Goal: Task Accomplishment & Management: Complete application form

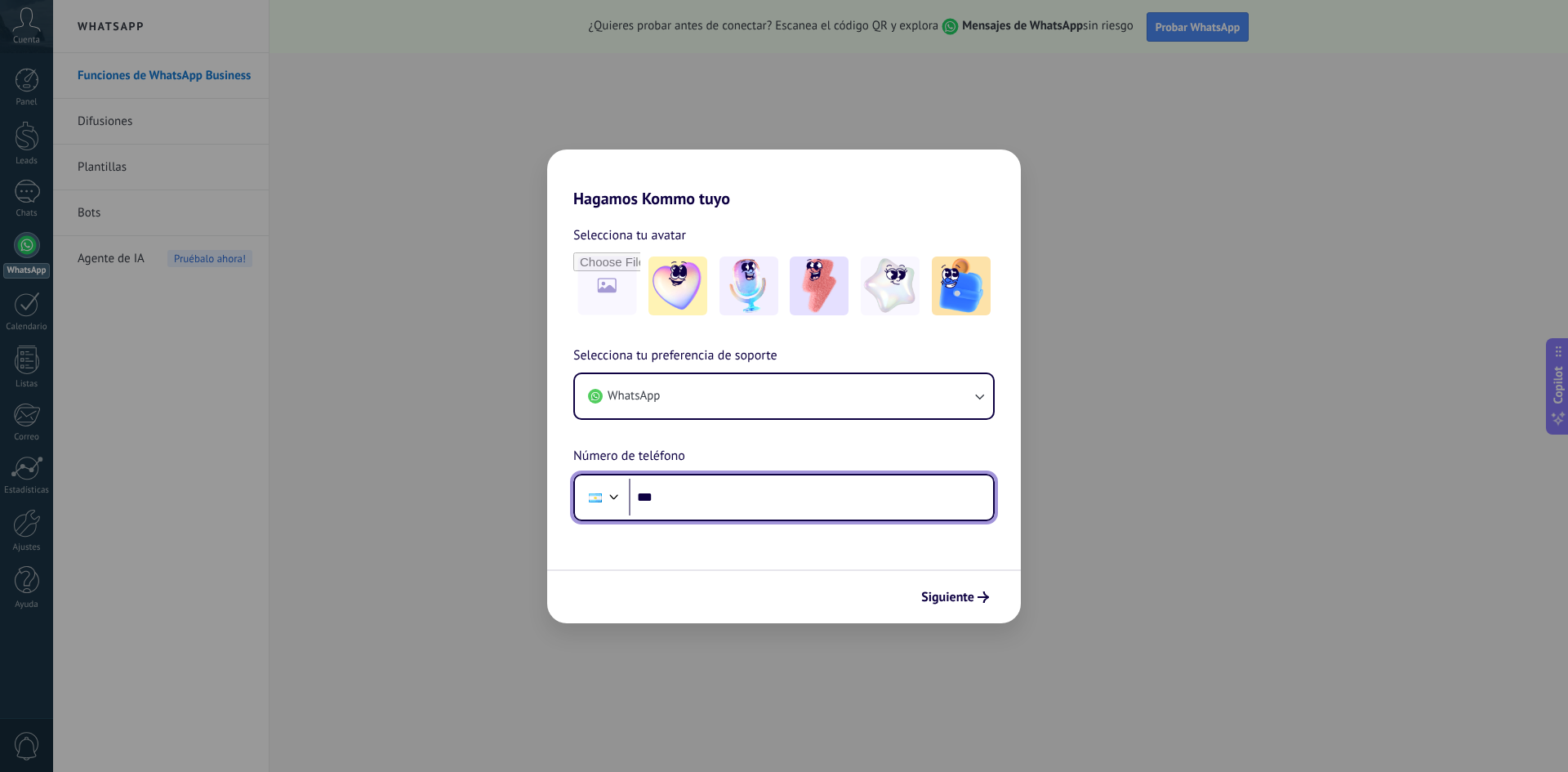
click at [815, 505] on input "***" at bounding box center [811, 498] width 364 height 38
type input "**********"
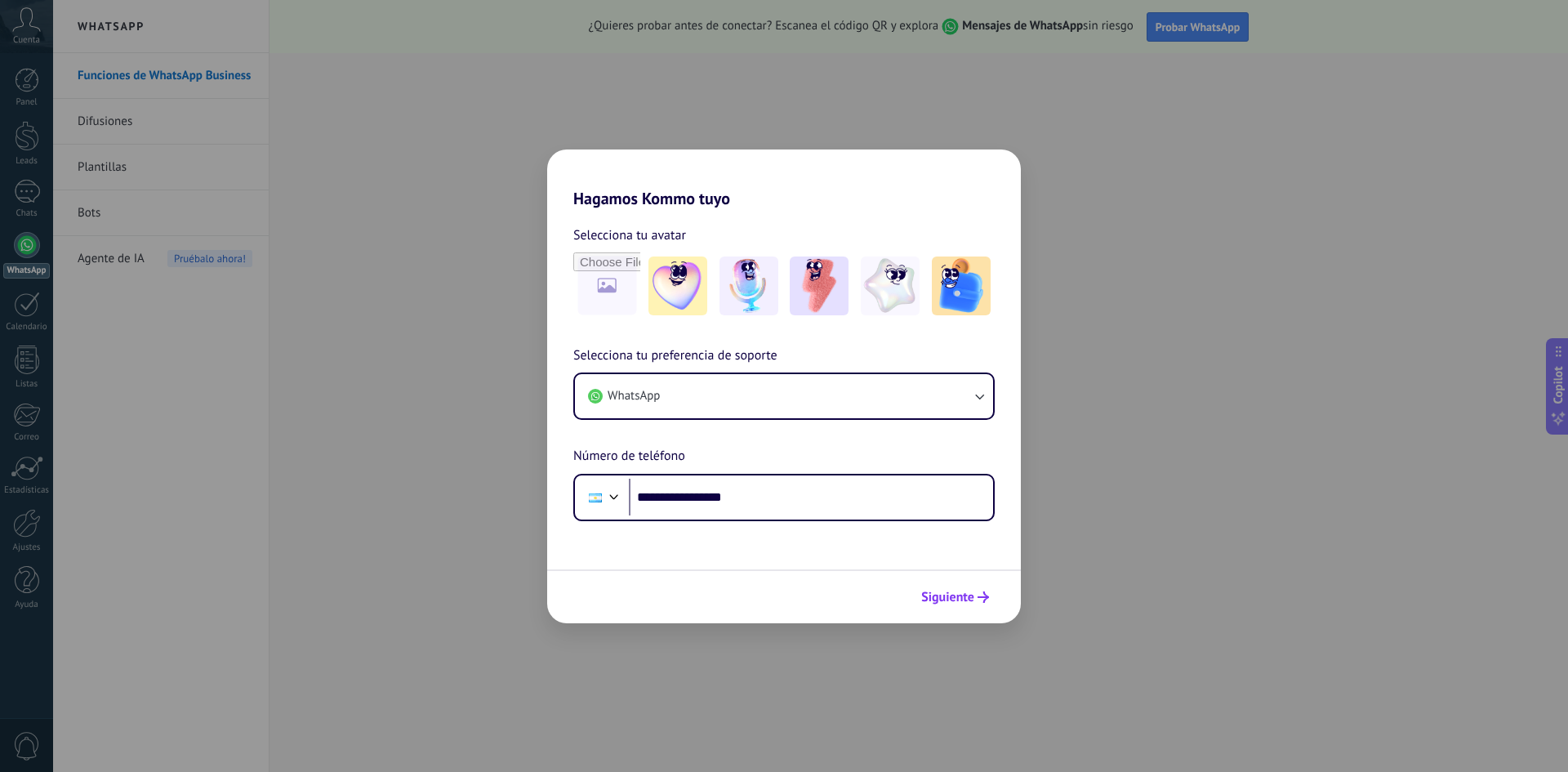
click at [929, 592] on span "Siguiente" at bounding box center [947, 597] width 53 height 11
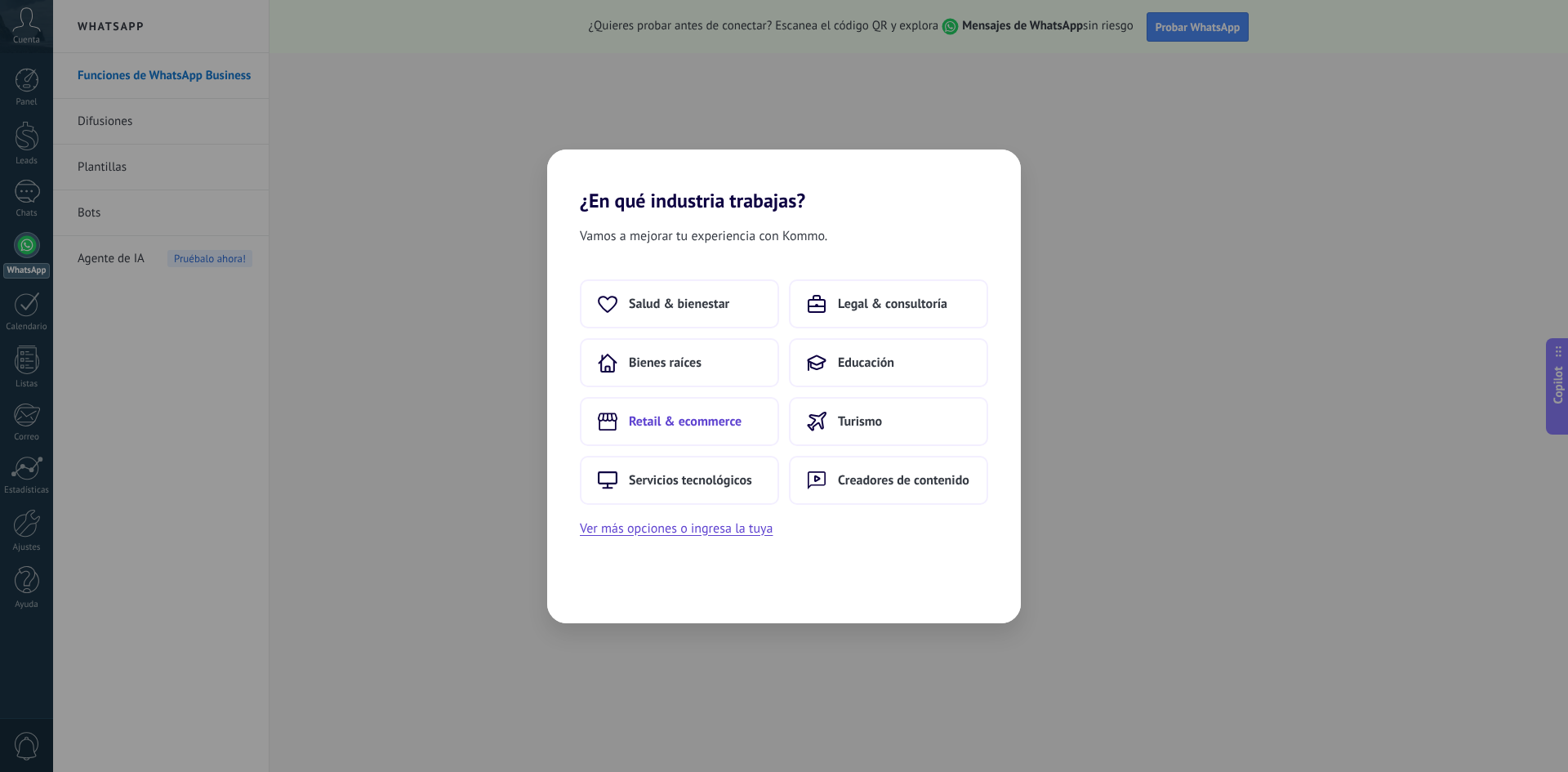
click at [690, 424] on span "Retail & ecommerce" at bounding box center [684, 421] width 113 height 16
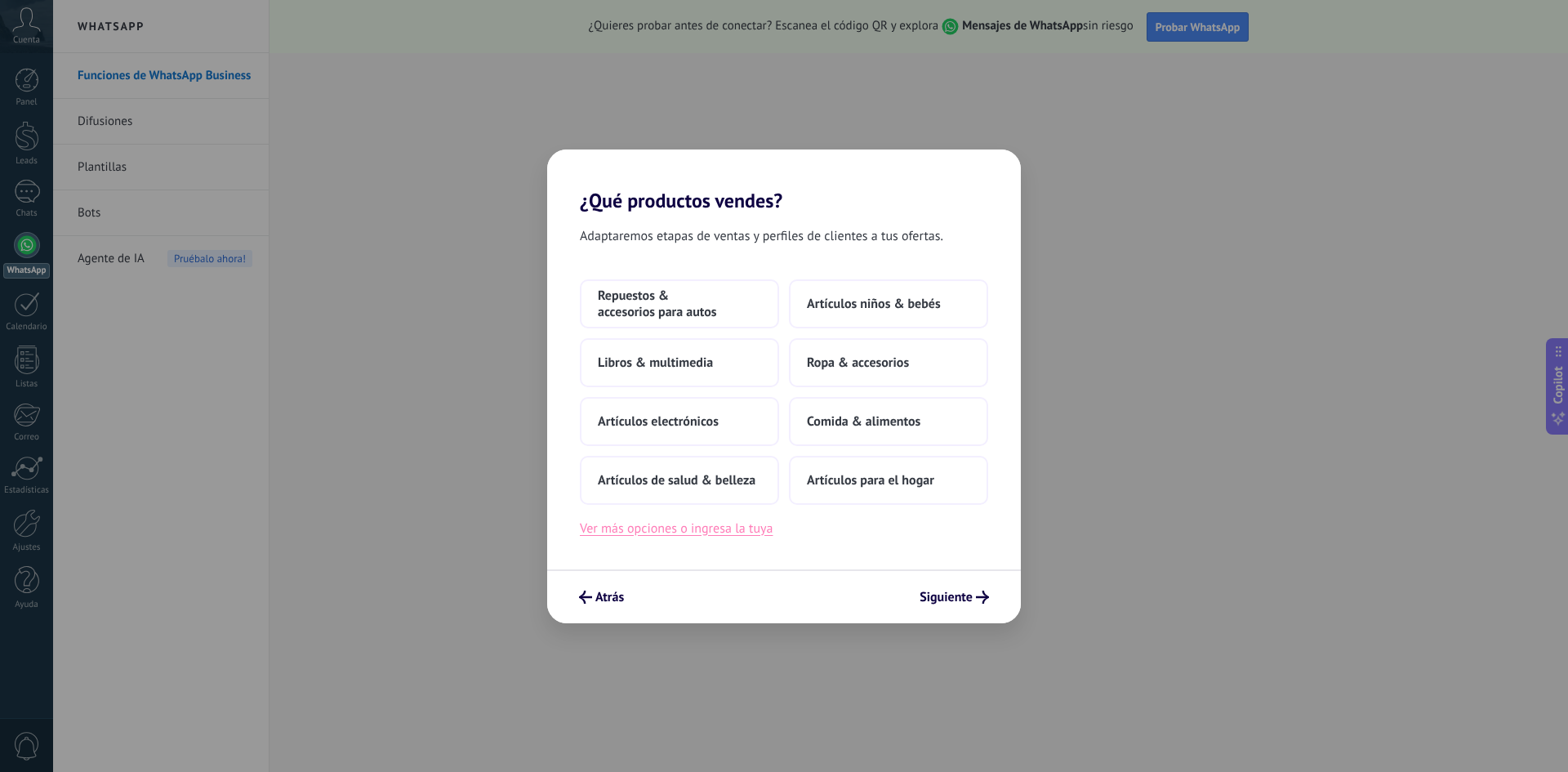
click at [727, 523] on button "Ver más opciones o ingresa la tuya" at bounding box center [675, 528] width 192 height 21
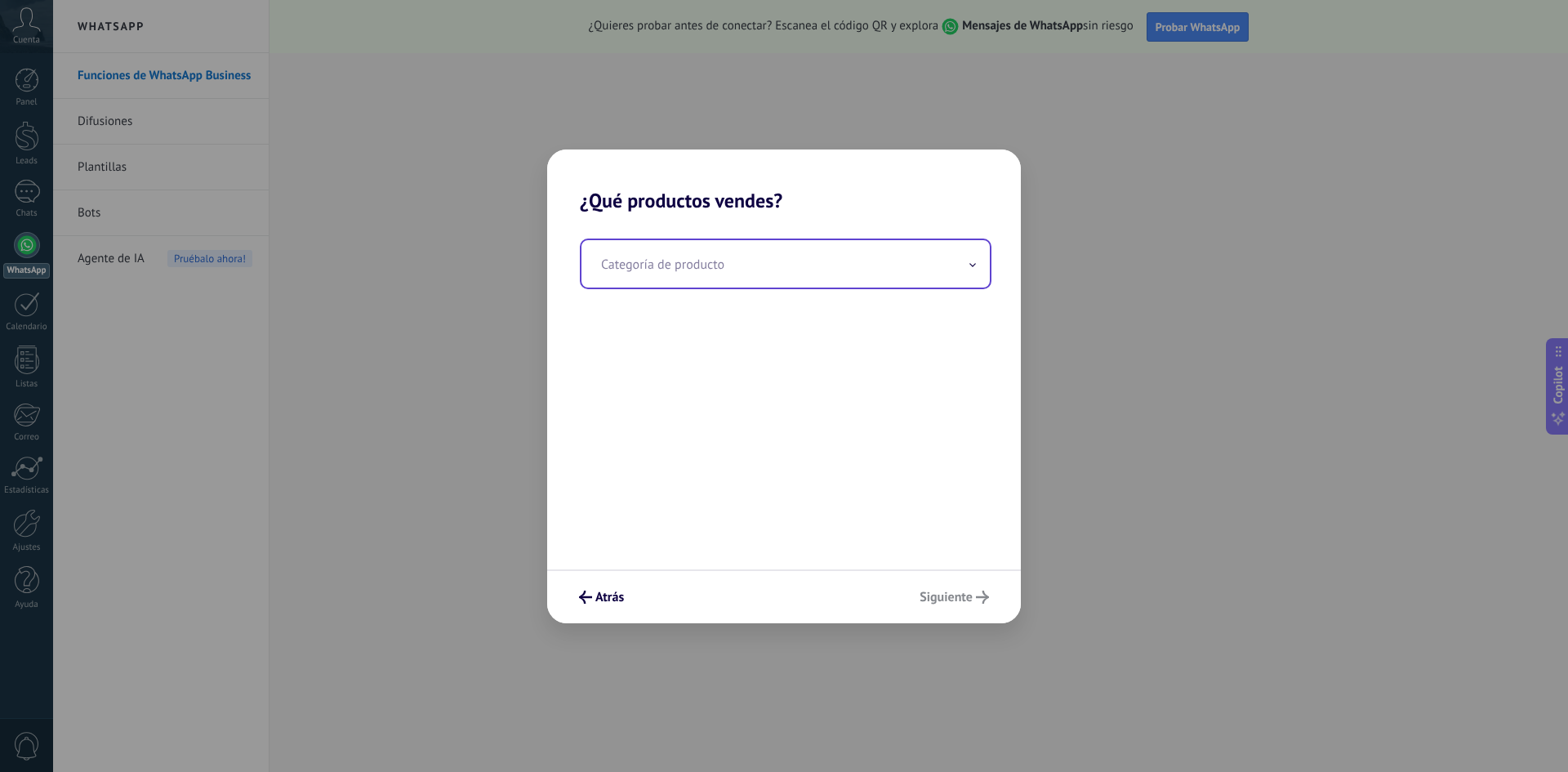
click at [662, 267] on input "text" at bounding box center [785, 264] width 409 height 47
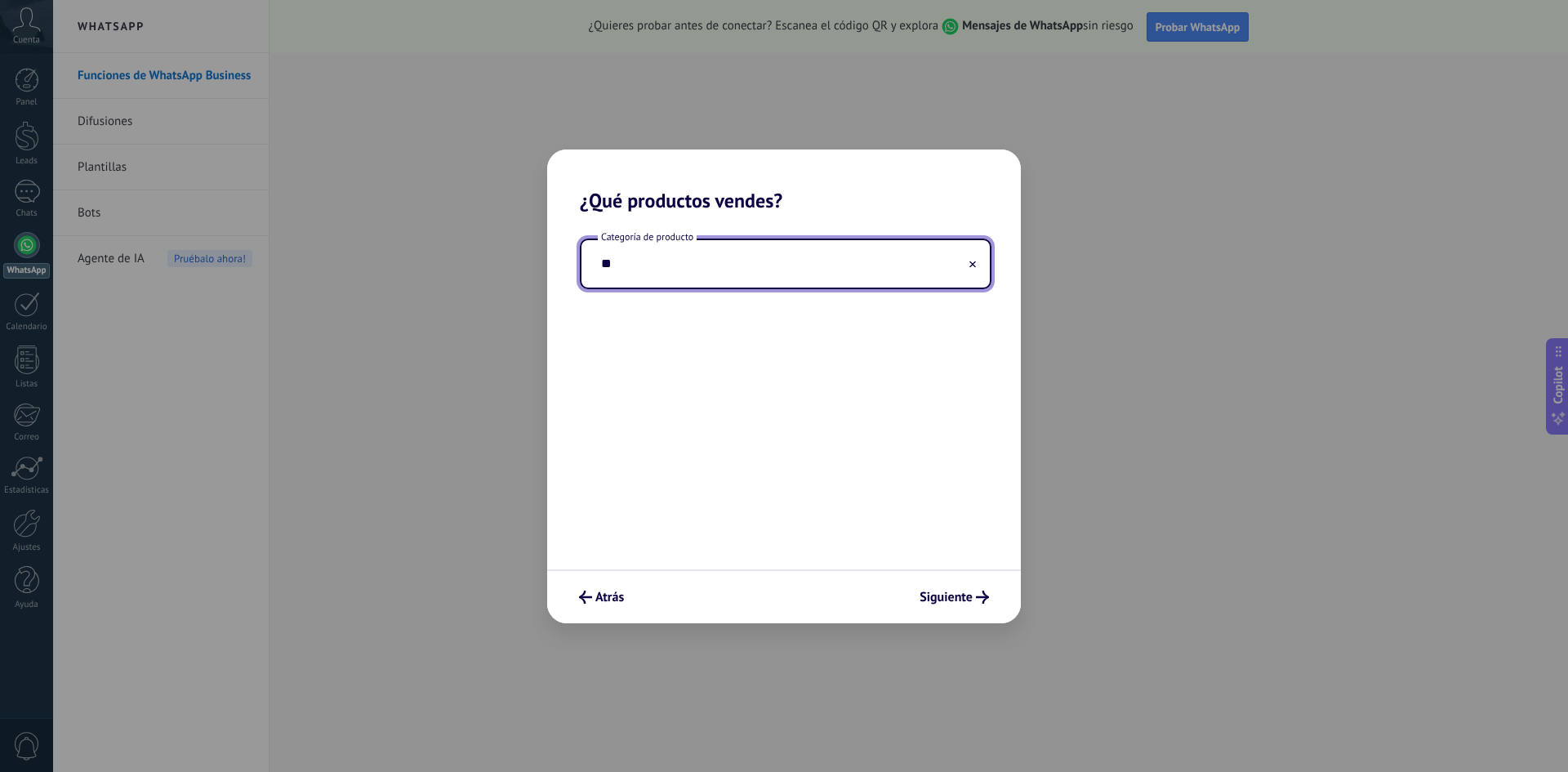
type input "*"
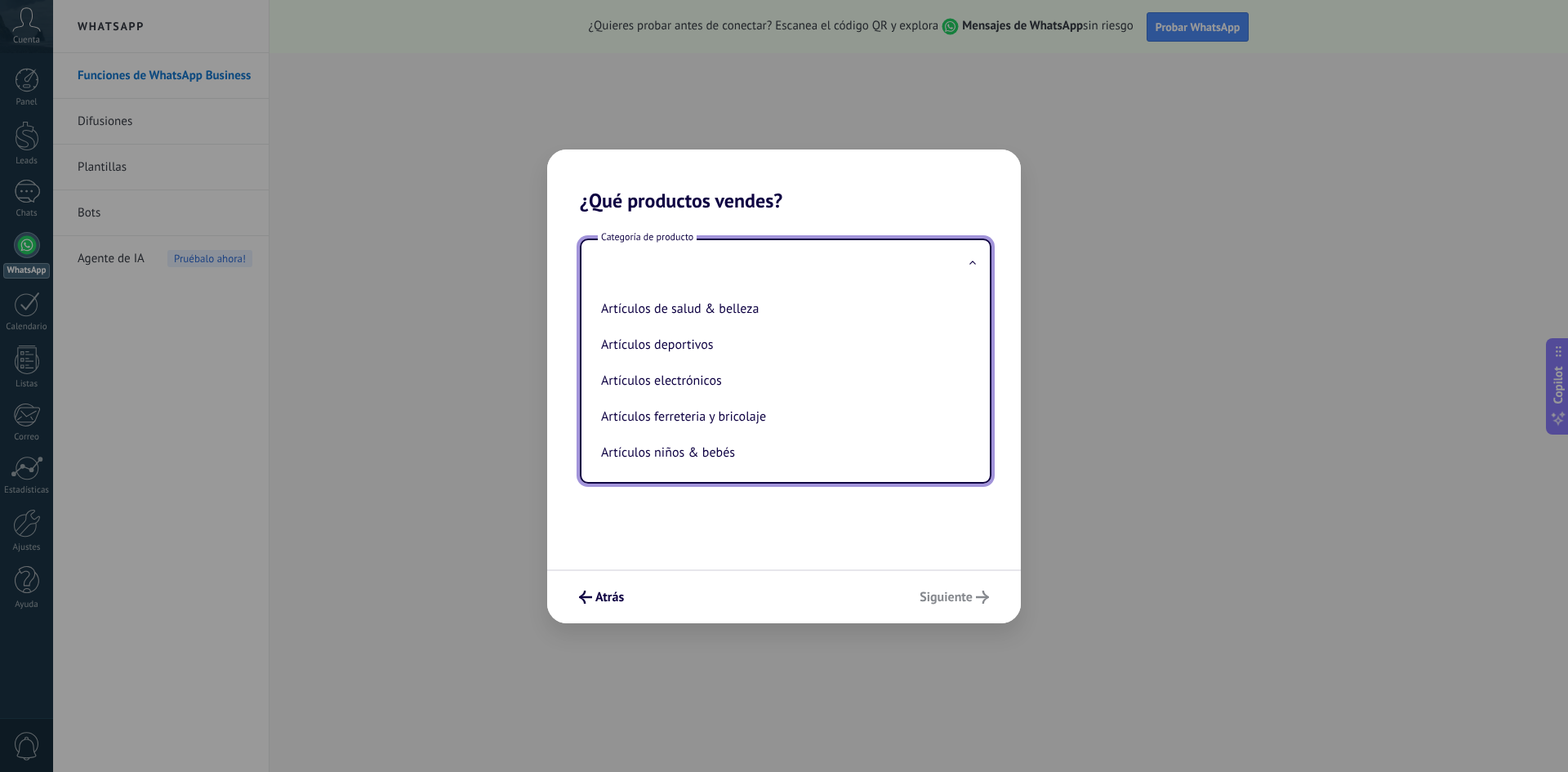
type input "*"
click at [839, 377] on li "Repuestos & accesorios para autos" at bounding box center [782, 379] width 375 height 36
type input "**********"
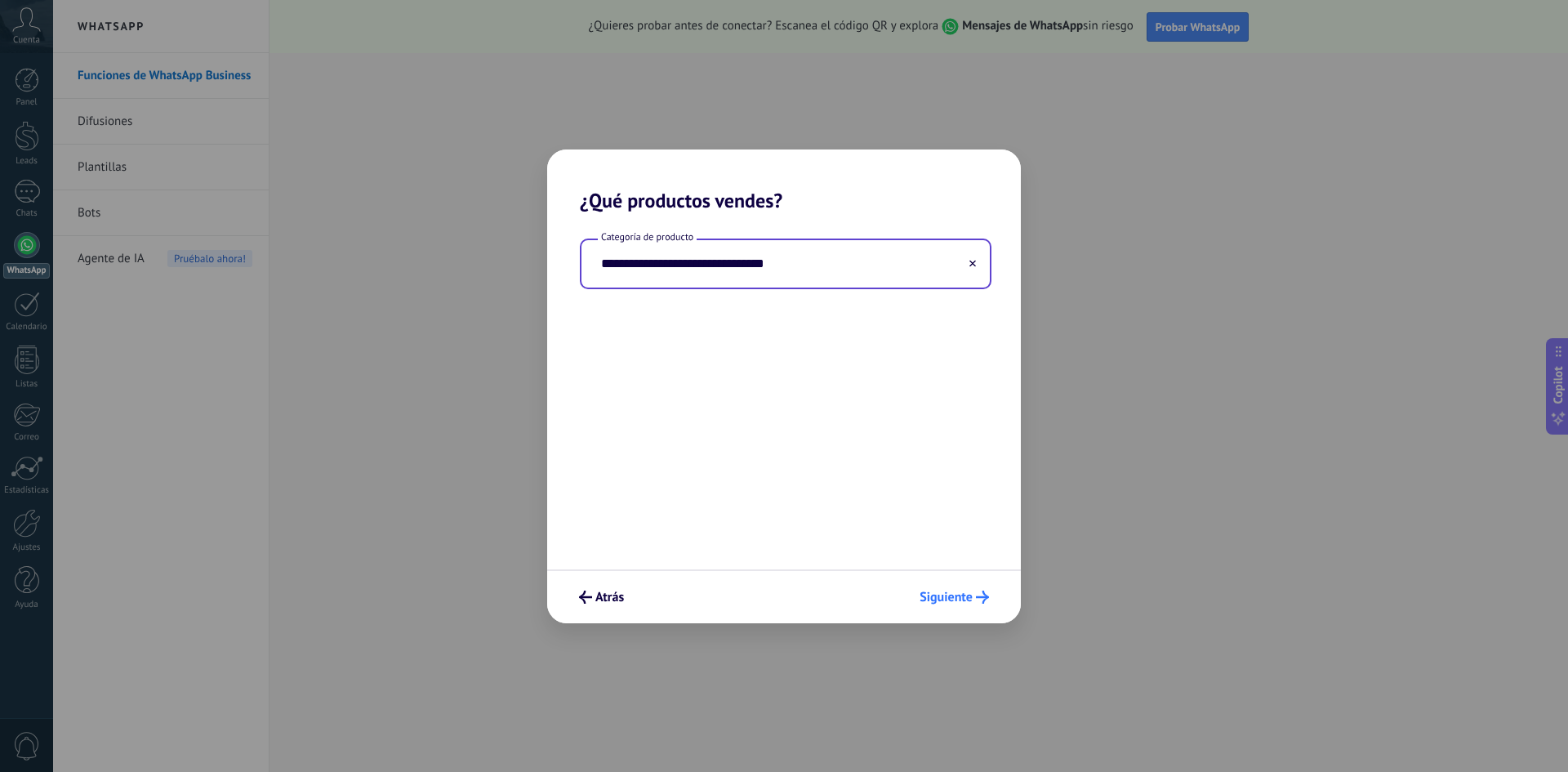
click at [968, 586] on button "Siguiente" at bounding box center [954, 597] width 84 height 28
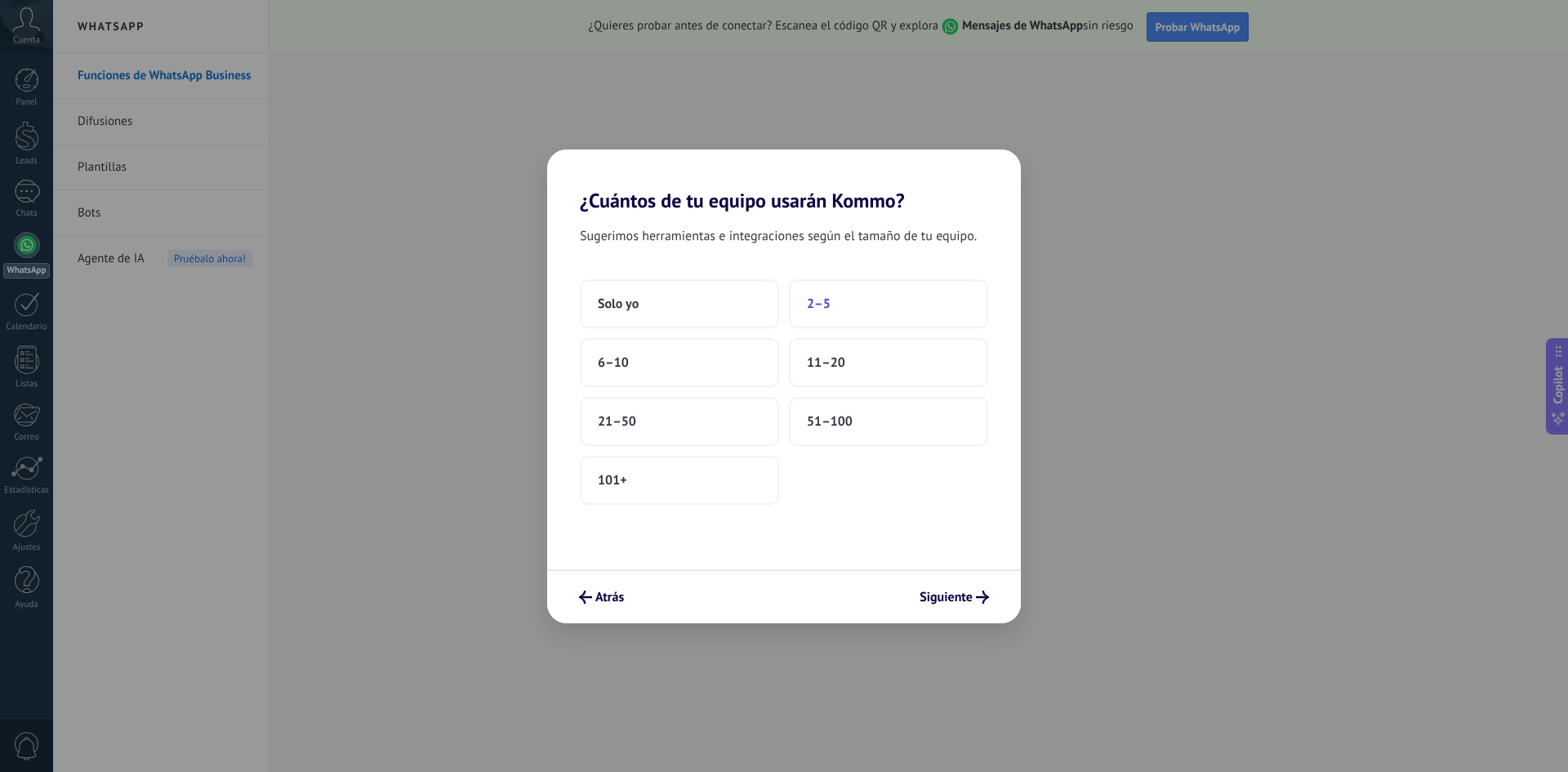
click at [884, 314] on button "2–5" at bounding box center [888, 304] width 199 height 49
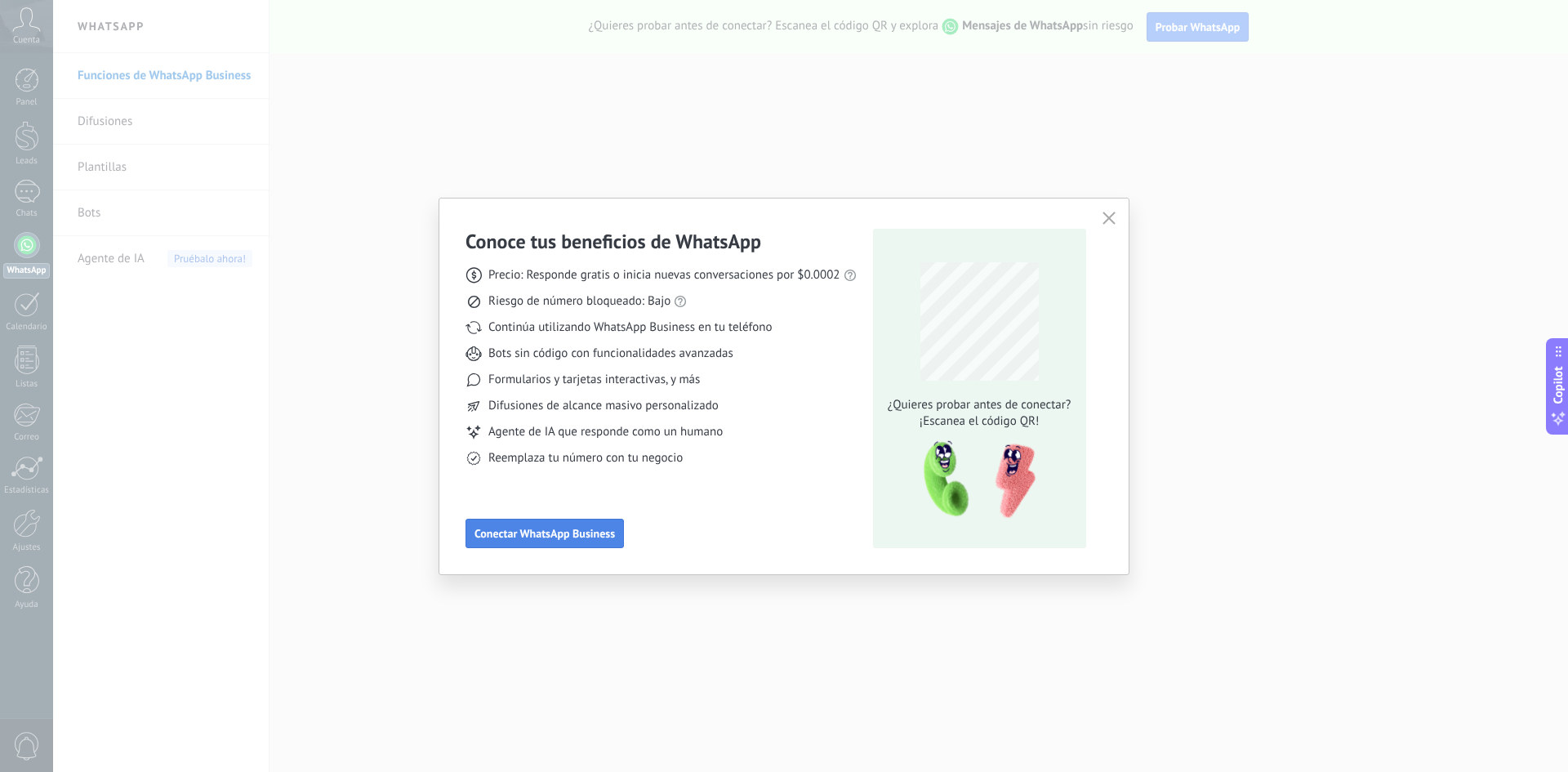
click at [595, 539] on span "Conectar WhatsApp Business" at bounding box center [544, 533] width 140 height 11
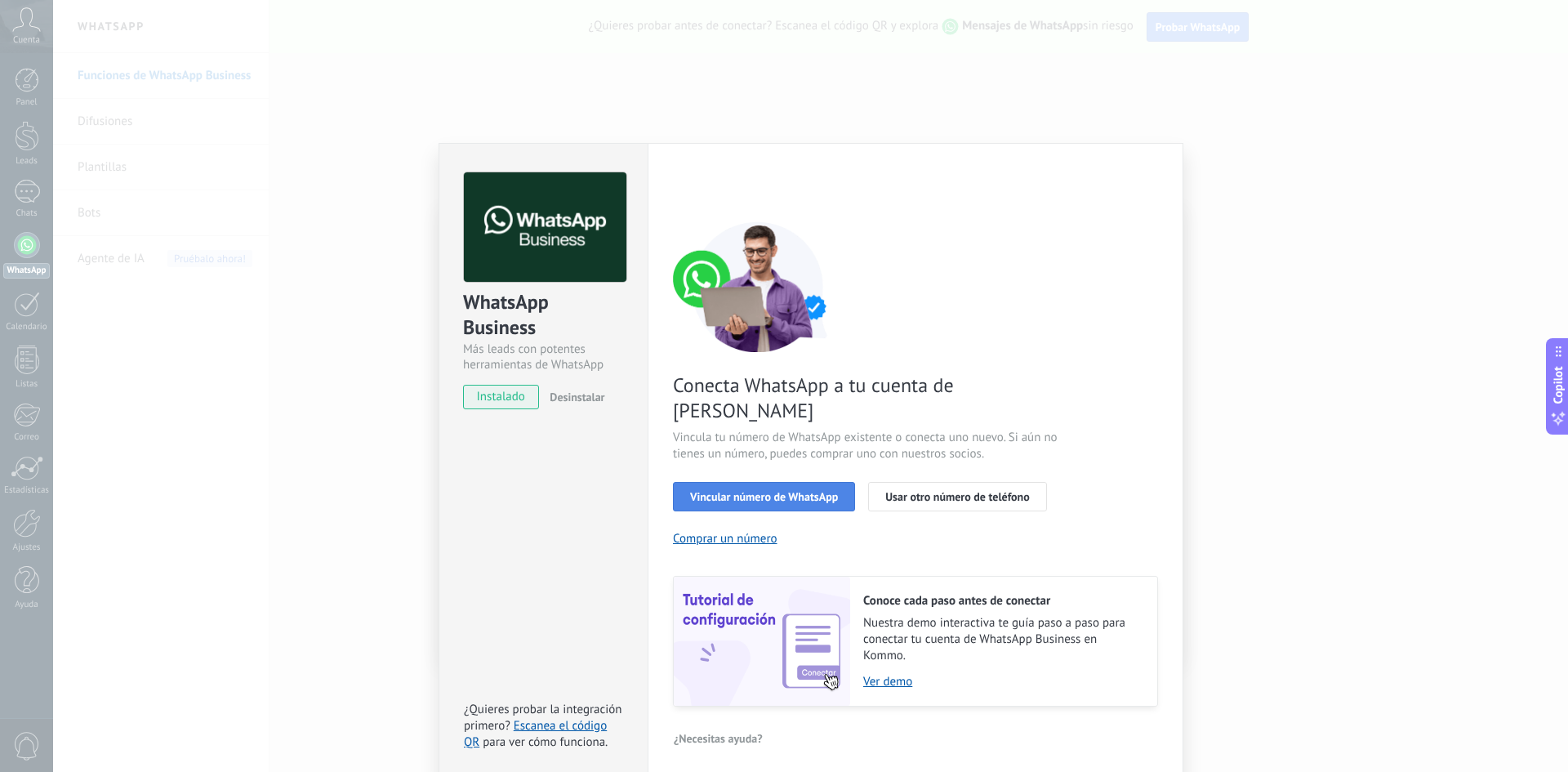
click at [815, 491] on span "Vincular número de WhatsApp" at bounding box center [764, 497] width 148 height 11
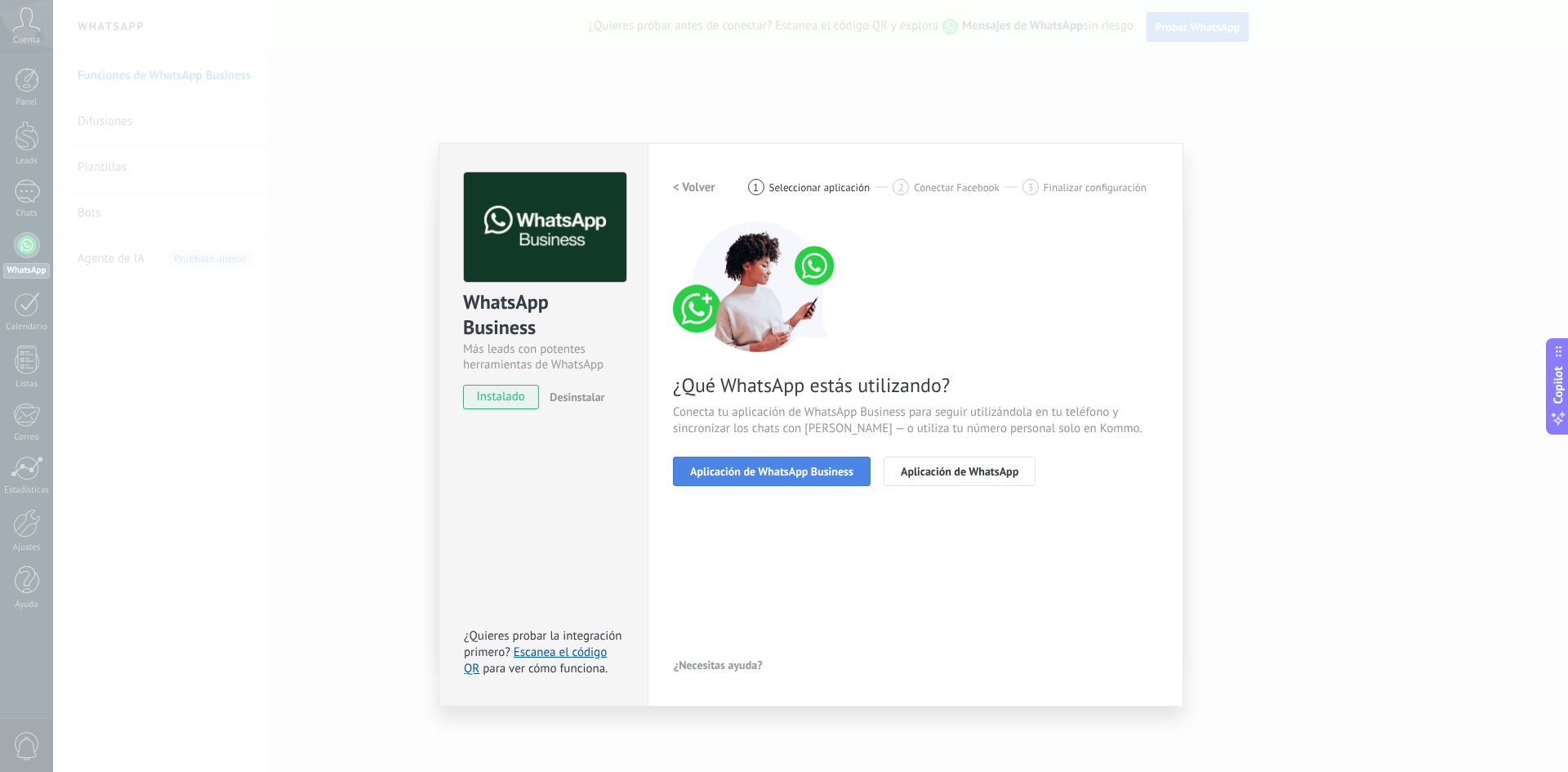
click at [818, 480] on button "Aplicación de WhatsApp Business" at bounding box center [772, 470] width 197 height 29
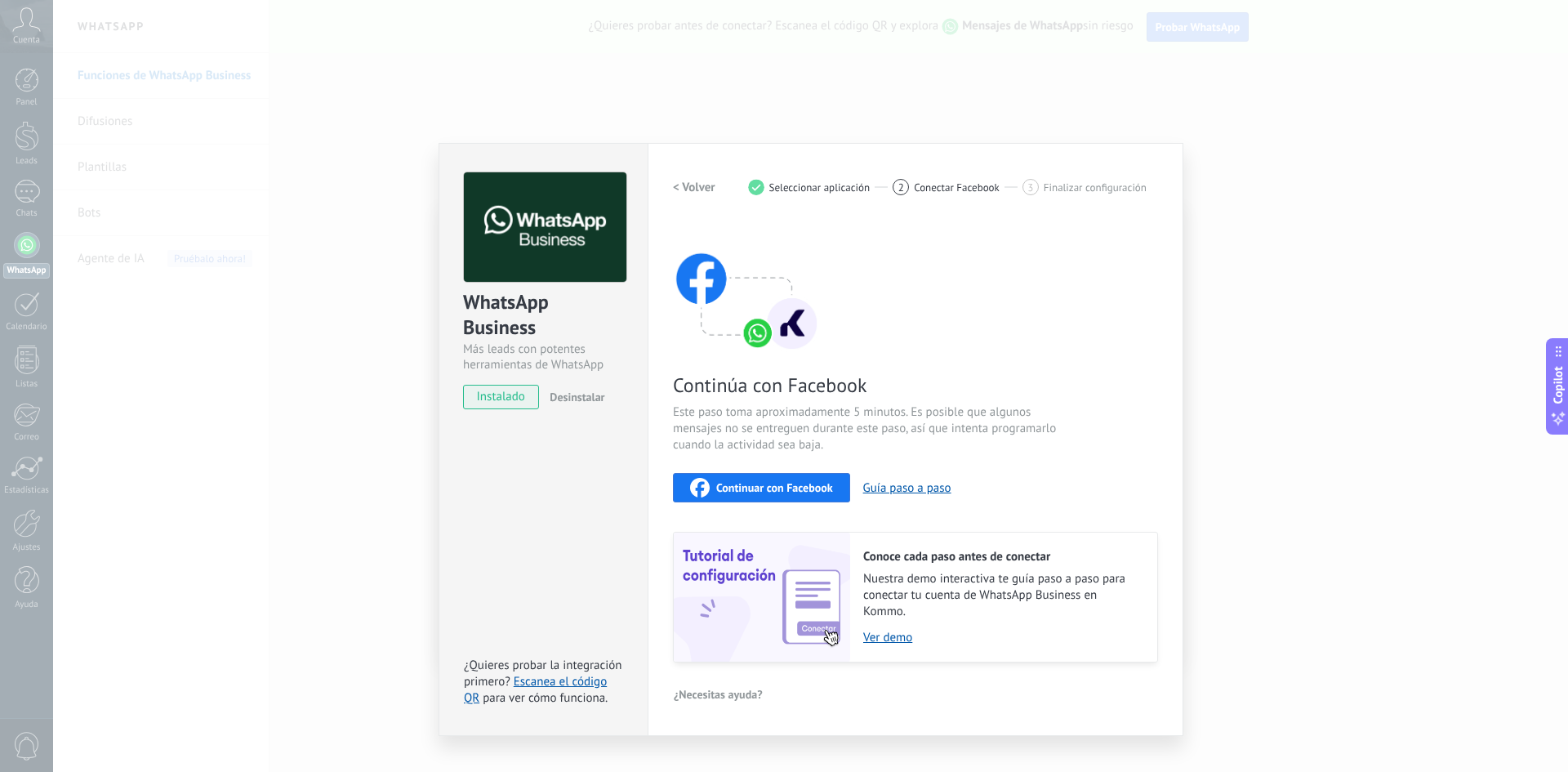
click at [520, 395] on span "instalado" at bounding box center [501, 397] width 74 height 25
click at [815, 491] on span "Continuar con Facebook" at bounding box center [774, 487] width 117 height 11
click at [592, 686] on link "Escanea el código QR" at bounding box center [535, 690] width 143 height 32
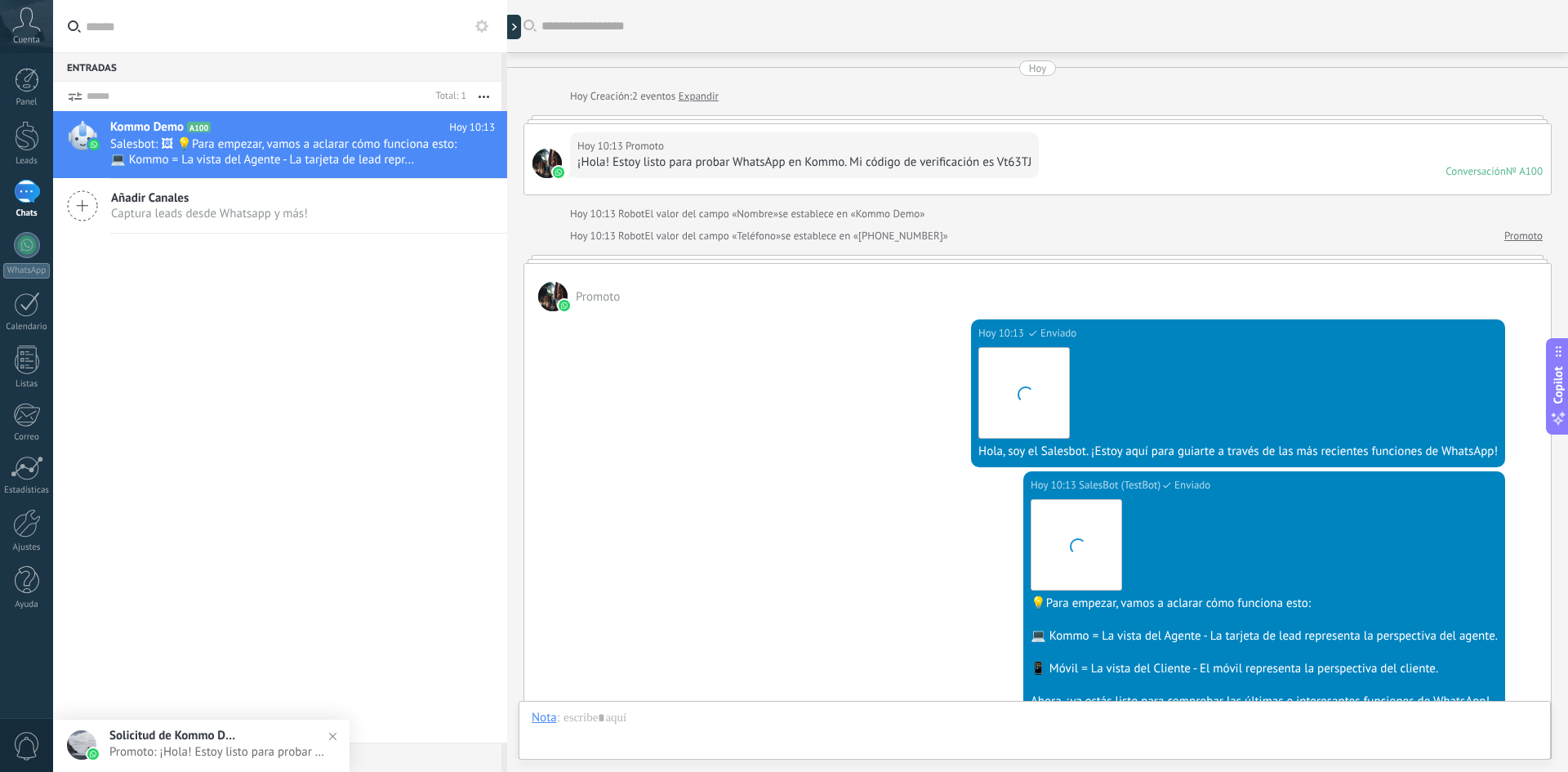
scroll to position [310, 0]
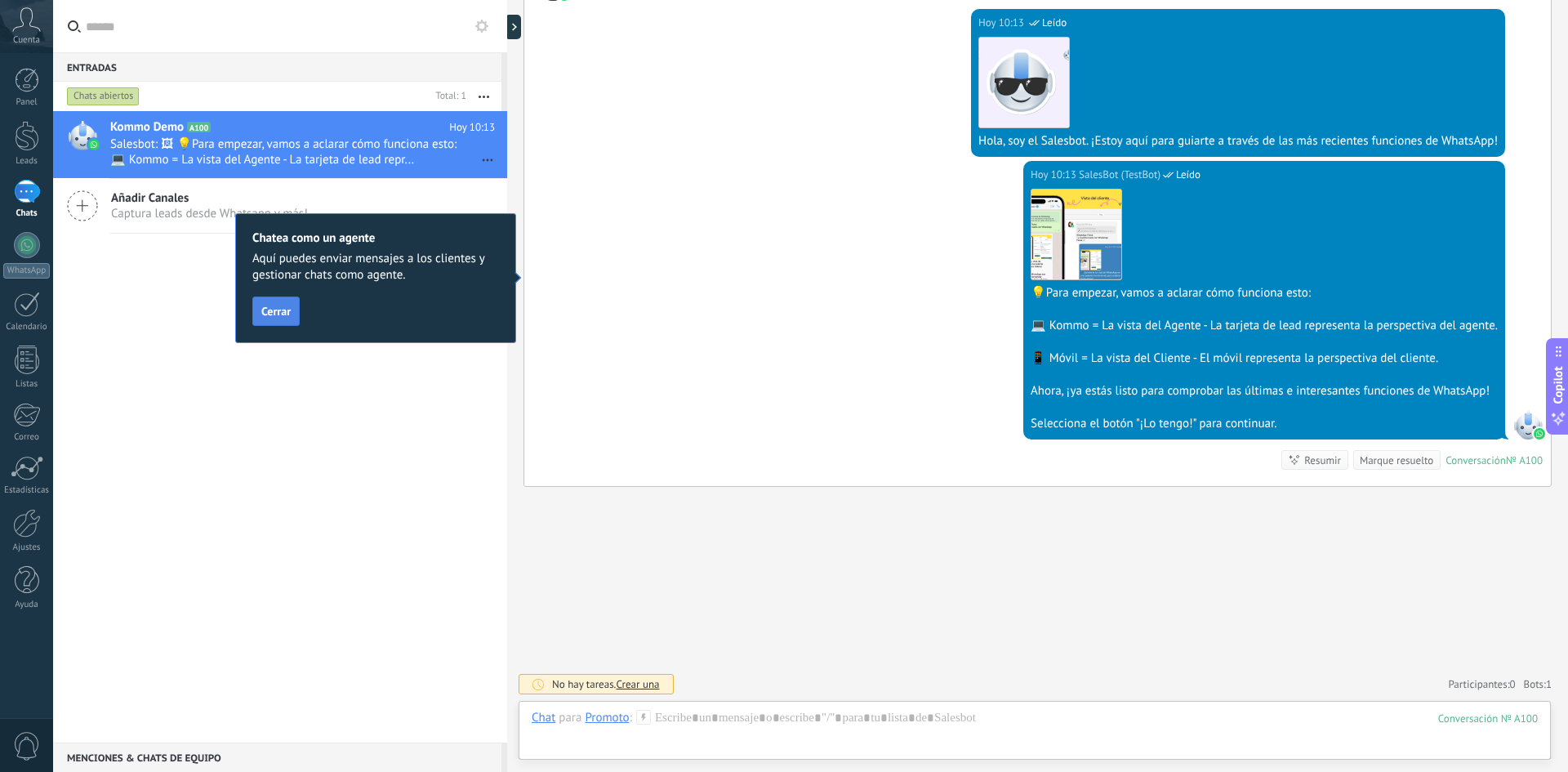
click at [292, 312] on button "Cerrar" at bounding box center [276, 311] width 47 height 29
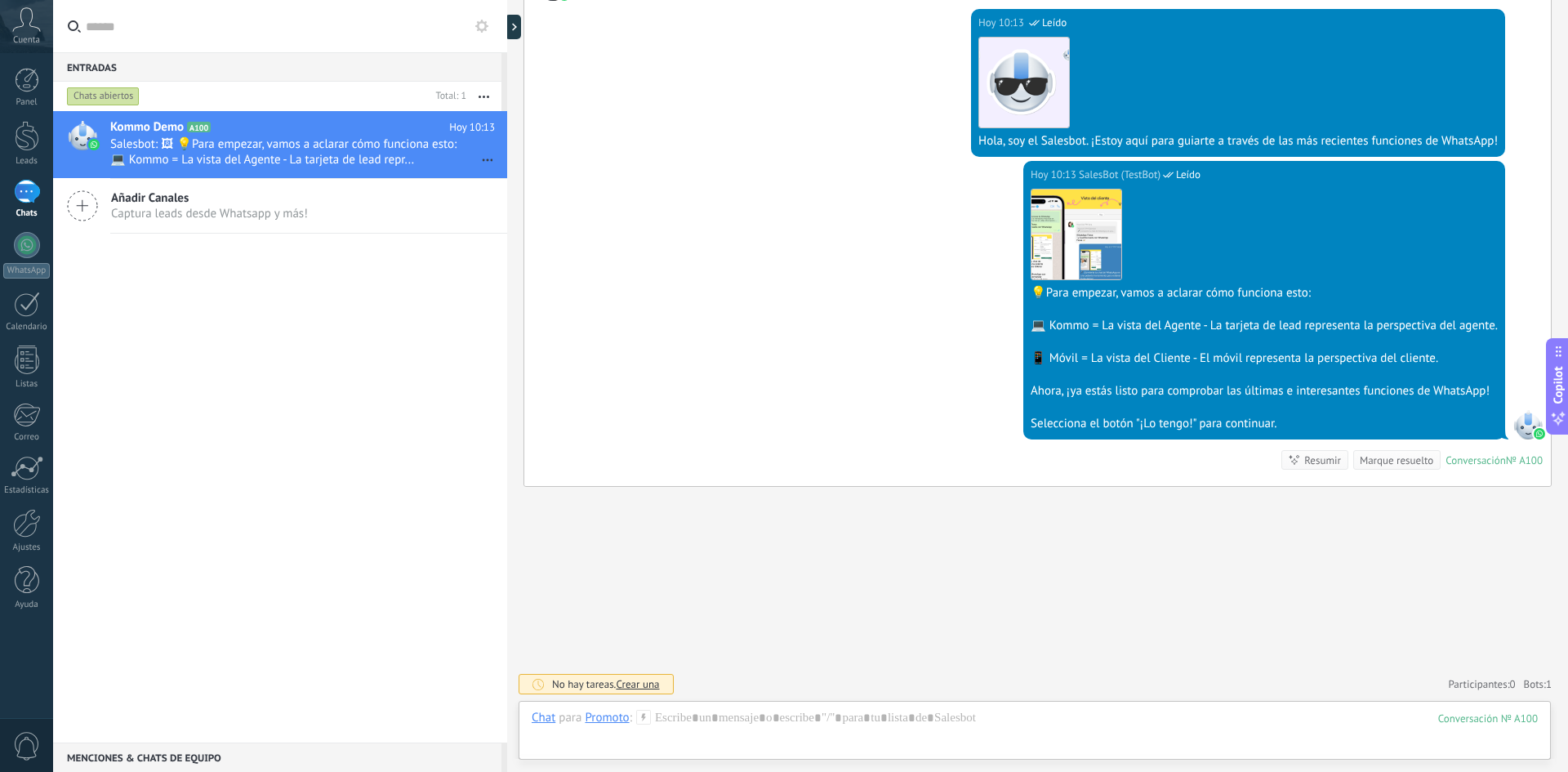
click at [114, 93] on div "Chats abiertos" at bounding box center [103, 96] width 73 height 20
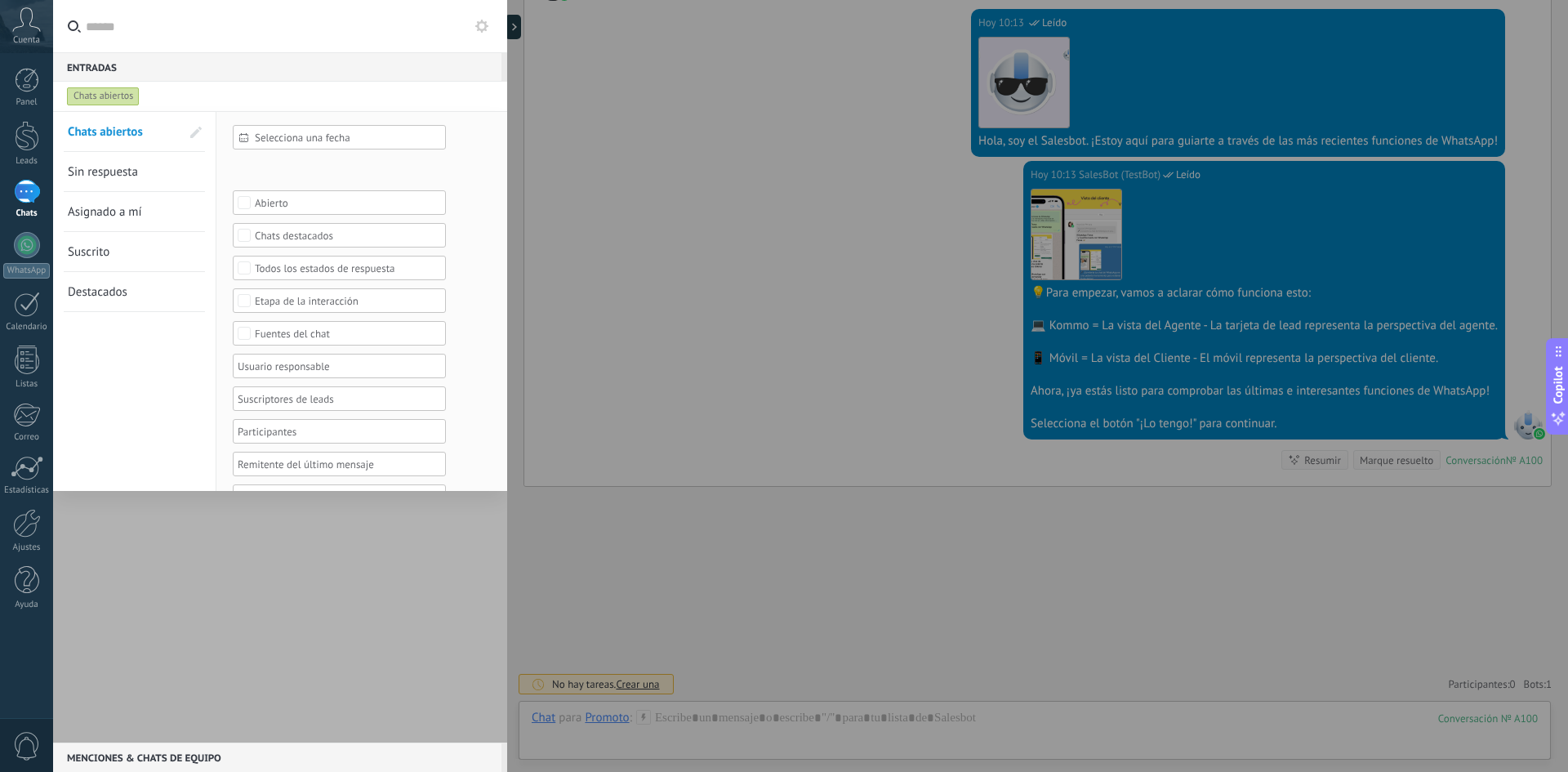
click at [125, 165] on span "Sin respuesta" at bounding box center [102, 172] width 70 height 15
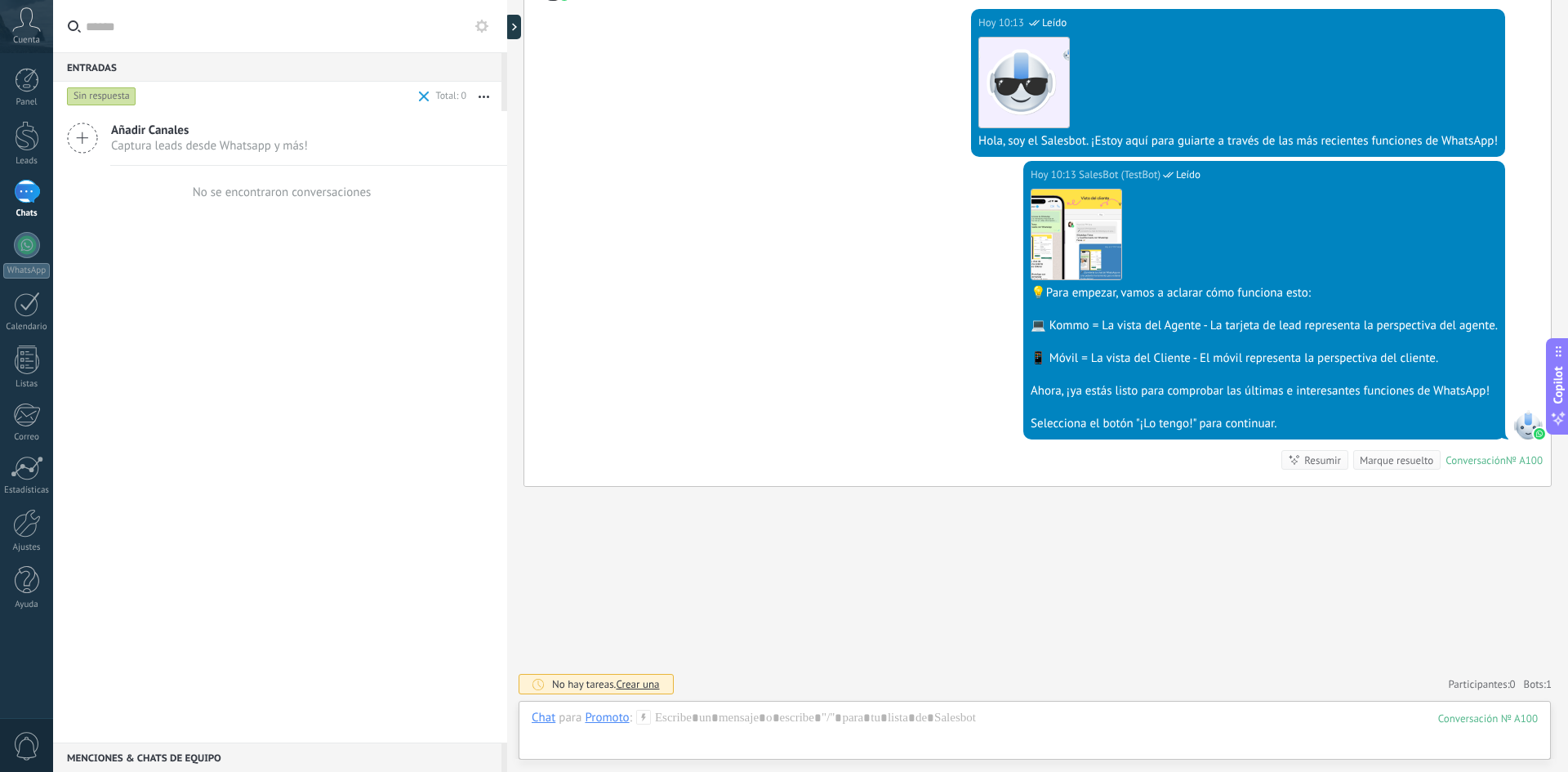
drag, startPoint x: 266, startPoint y: 352, endPoint x: 258, endPoint y: 323, distance: 30.1
click at [265, 352] on div "Añadir Canales Captura leads desde Whatsapp y más! No se encontraron conversaci…" at bounding box center [280, 427] width 454 height 632
click at [29, 248] on div at bounding box center [27, 246] width 27 height 27
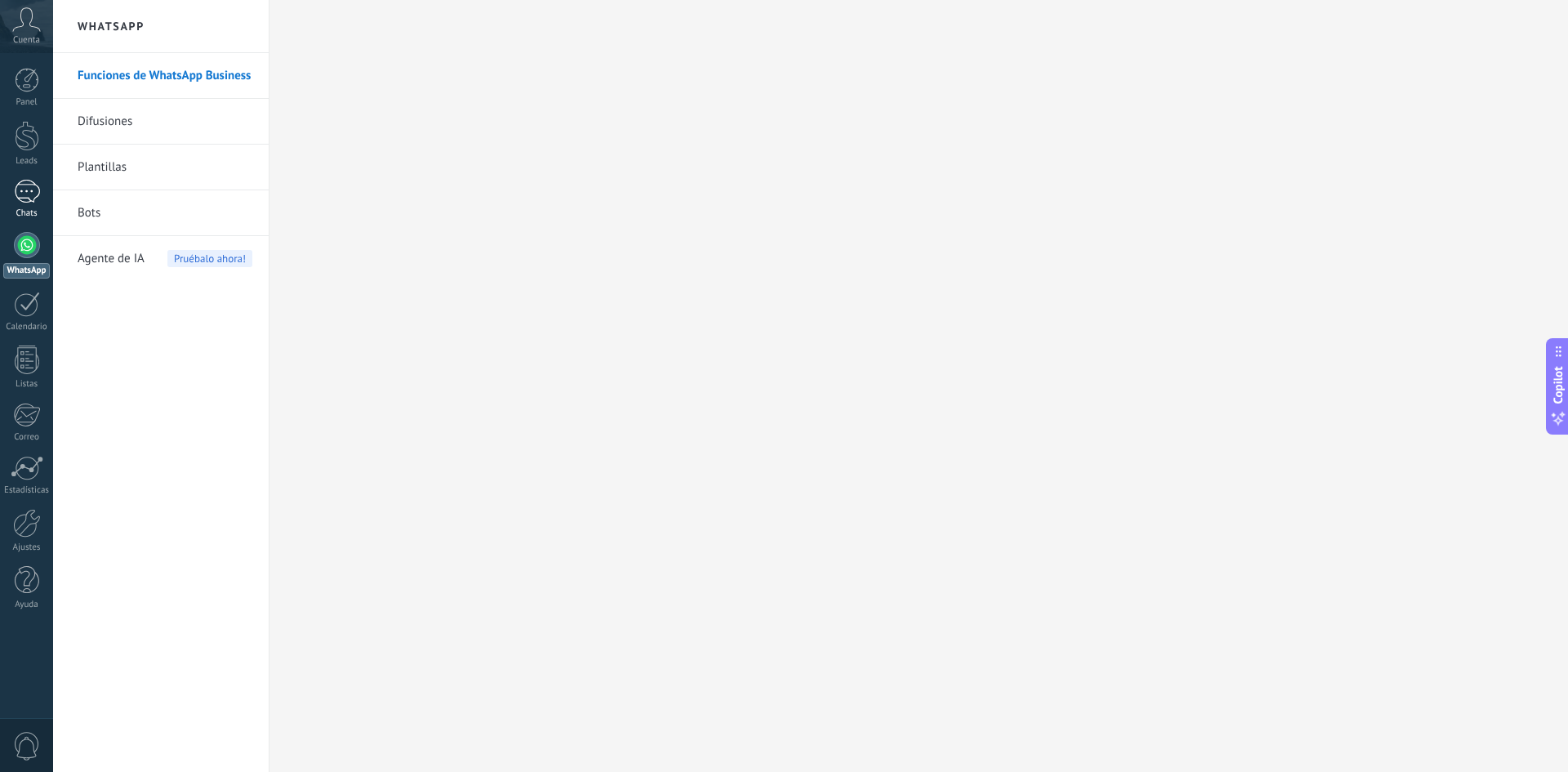
click at [32, 213] on div "Chats" at bounding box center [27, 213] width 47 height 10
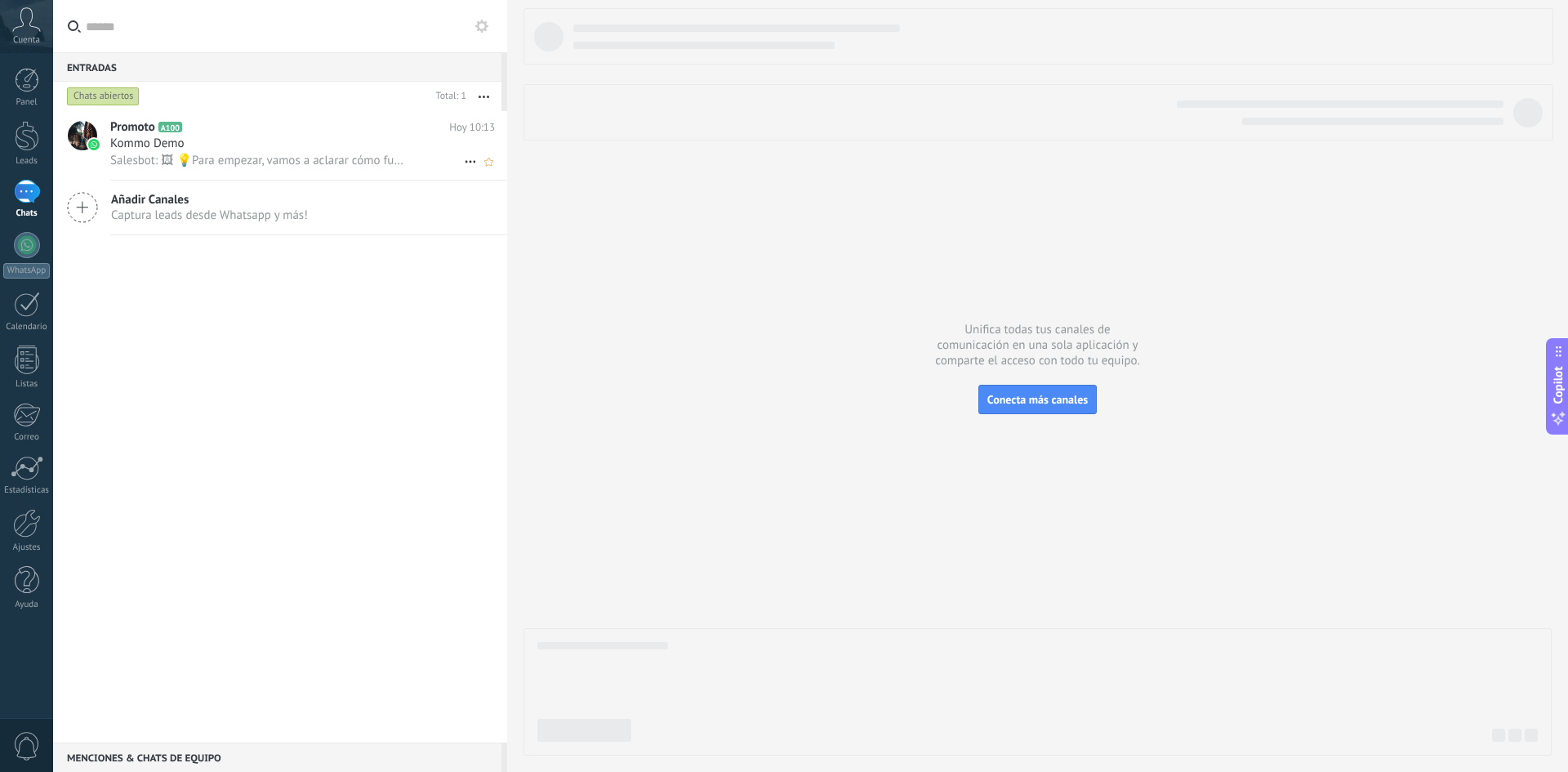
click at [206, 145] on div "Kommo Demo" at bounding box center [302, 143] width 385 height 16
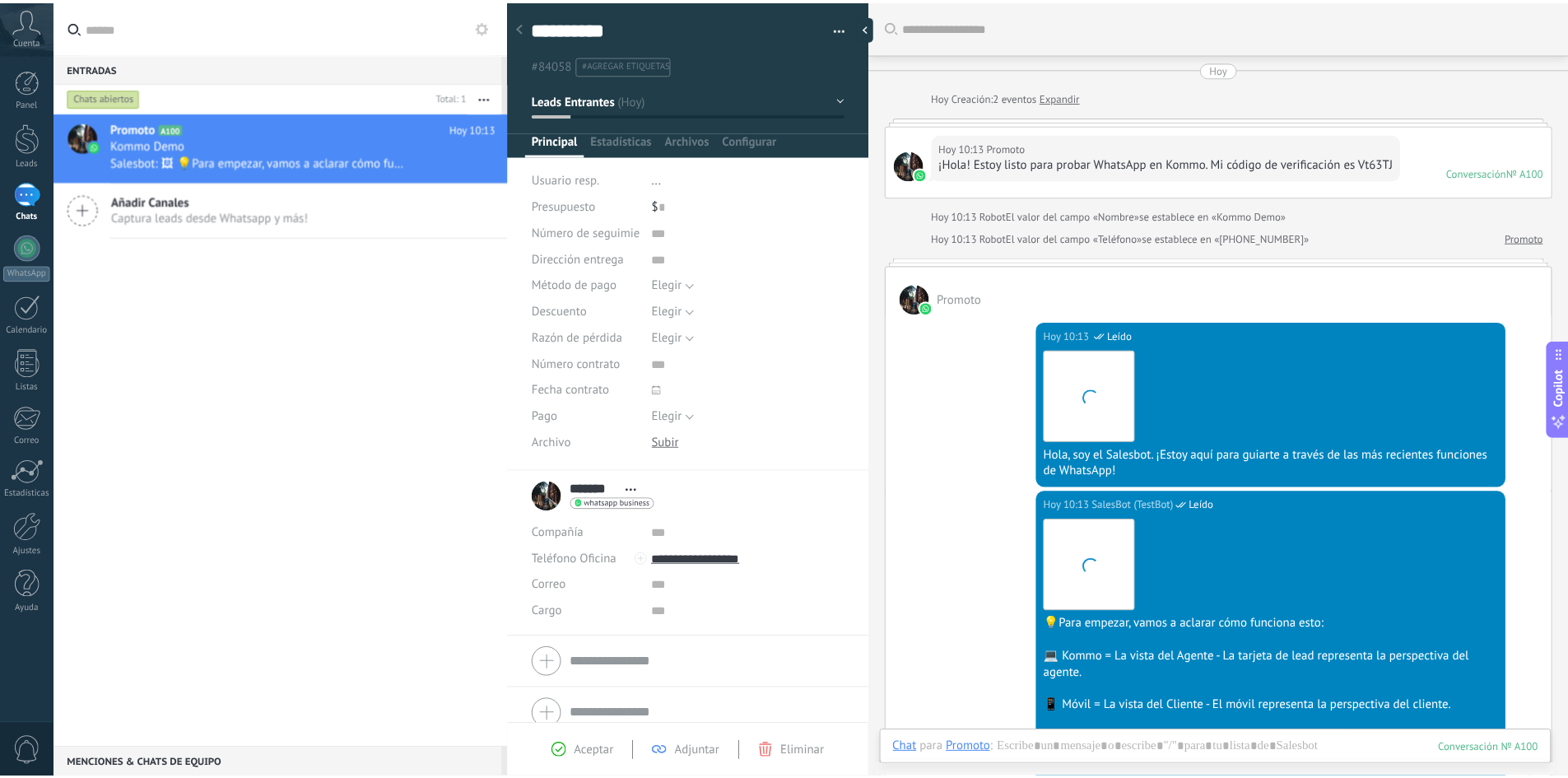
scroll to position [299, 0]
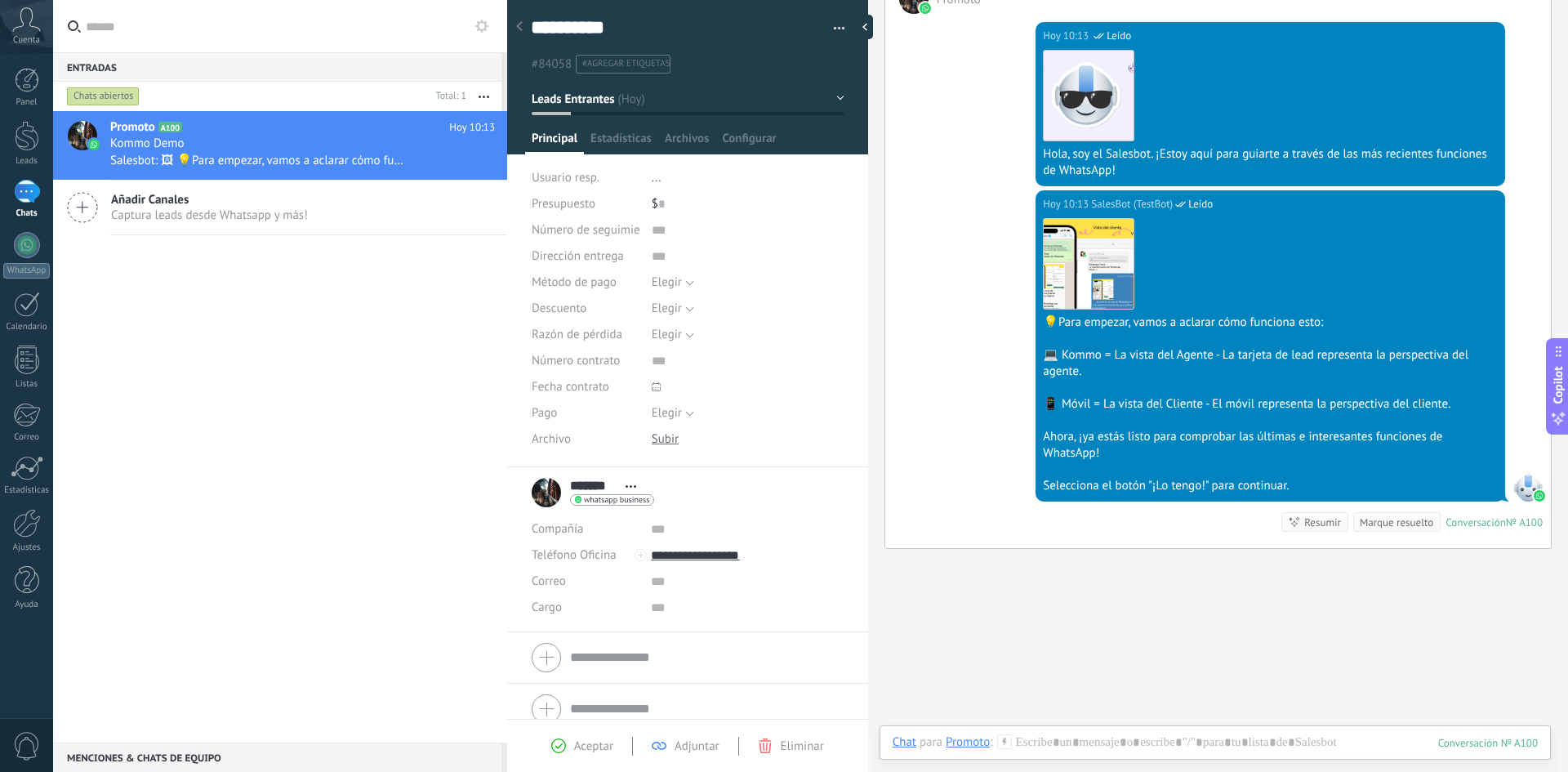
click at [114, 103] on div "Chats abiertos" at bounding box center [103, 96] width 73 height 20
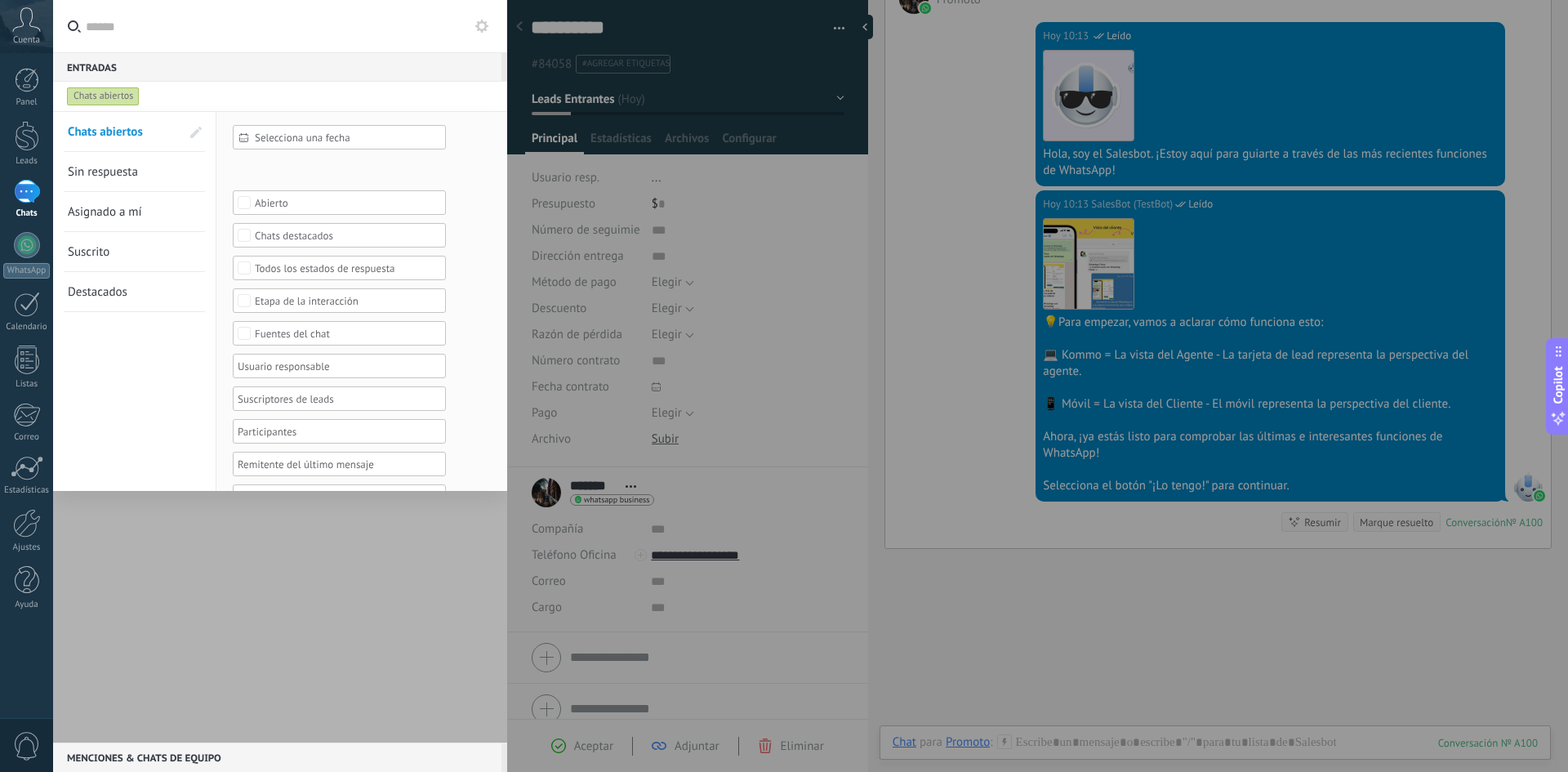
click at [100, 166] on span "Sin respuesta" at bounding box center [102, 172] width 70 height 15
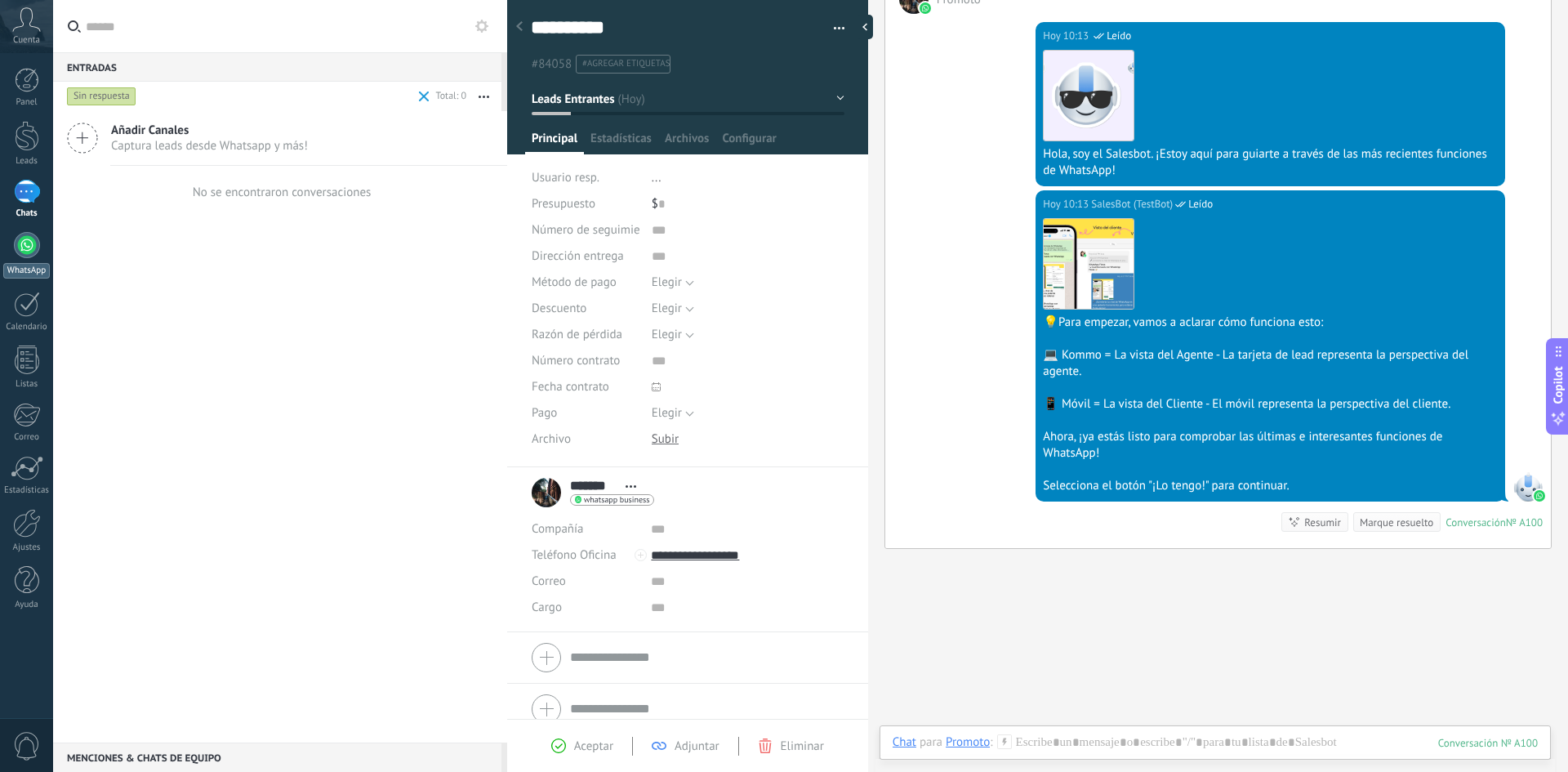
click at [45, 265] on div "WhatsApp" at bounding box center [26, 270] width 46 height 15
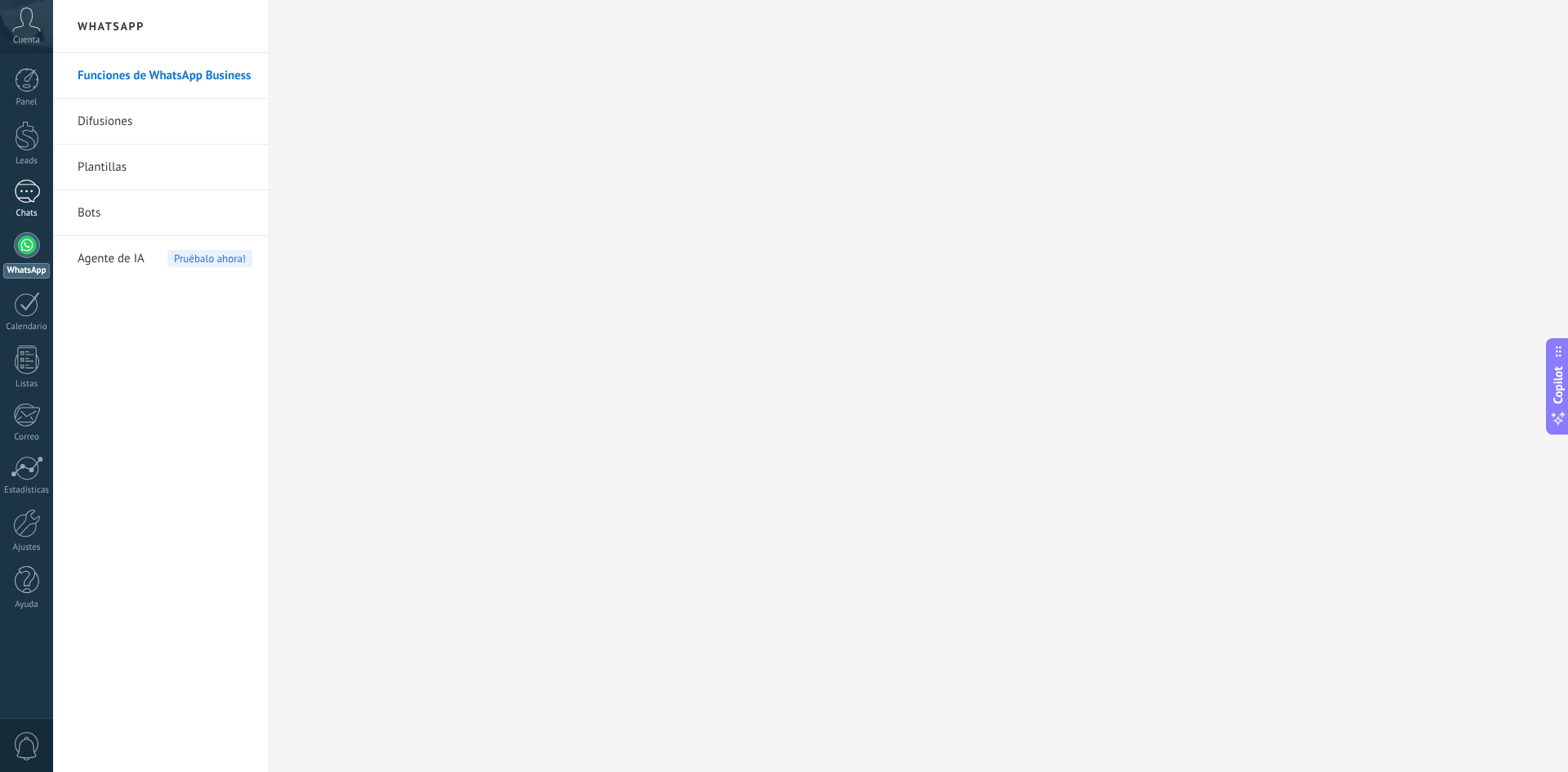
click at [23, 210] on div "Chats" at bounding box center [27, 213] width 47 height 10
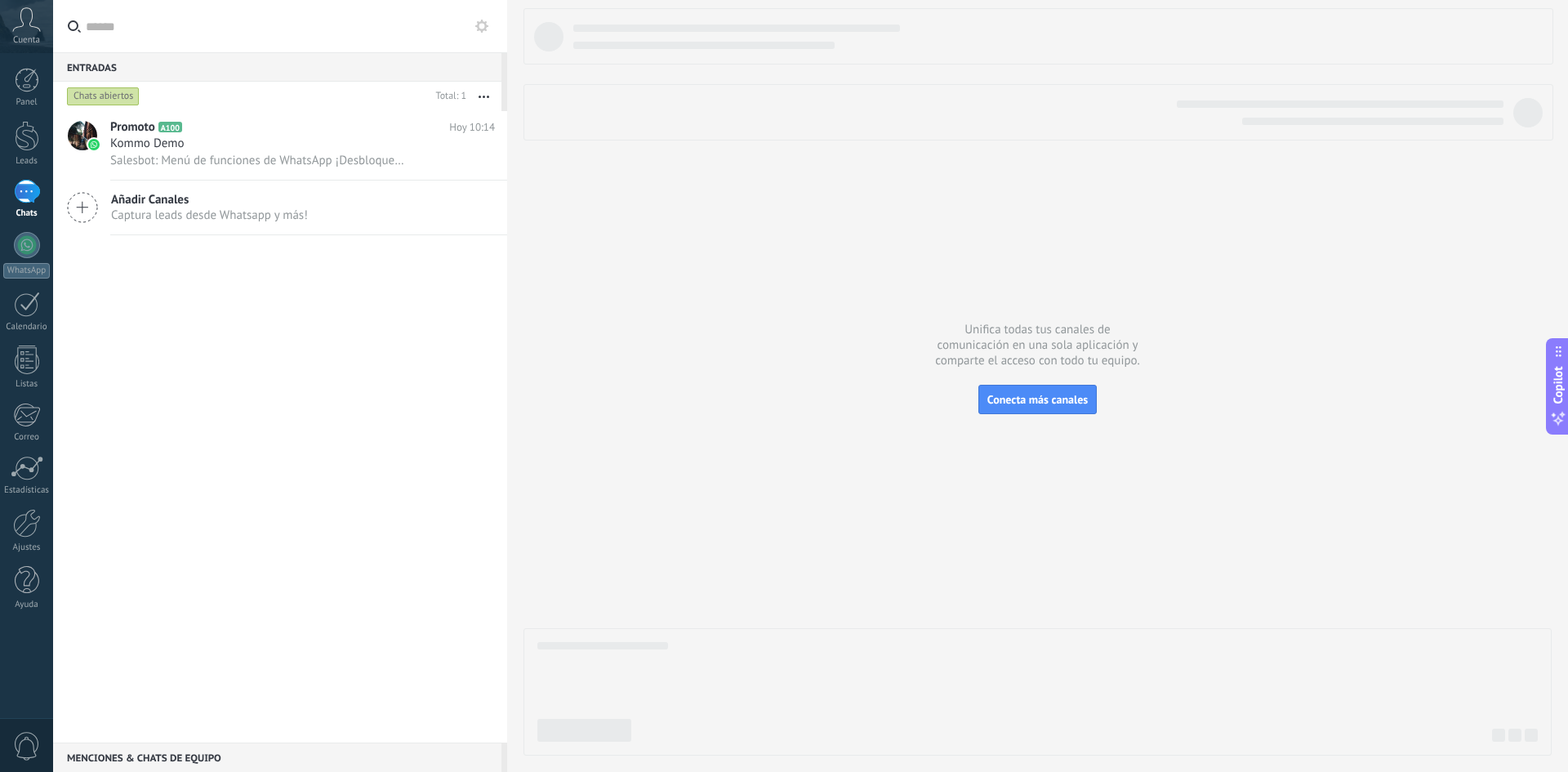
click at [115, 97] on div "Chats abiertos" at bounding box center [103, 96] width 73 height 20
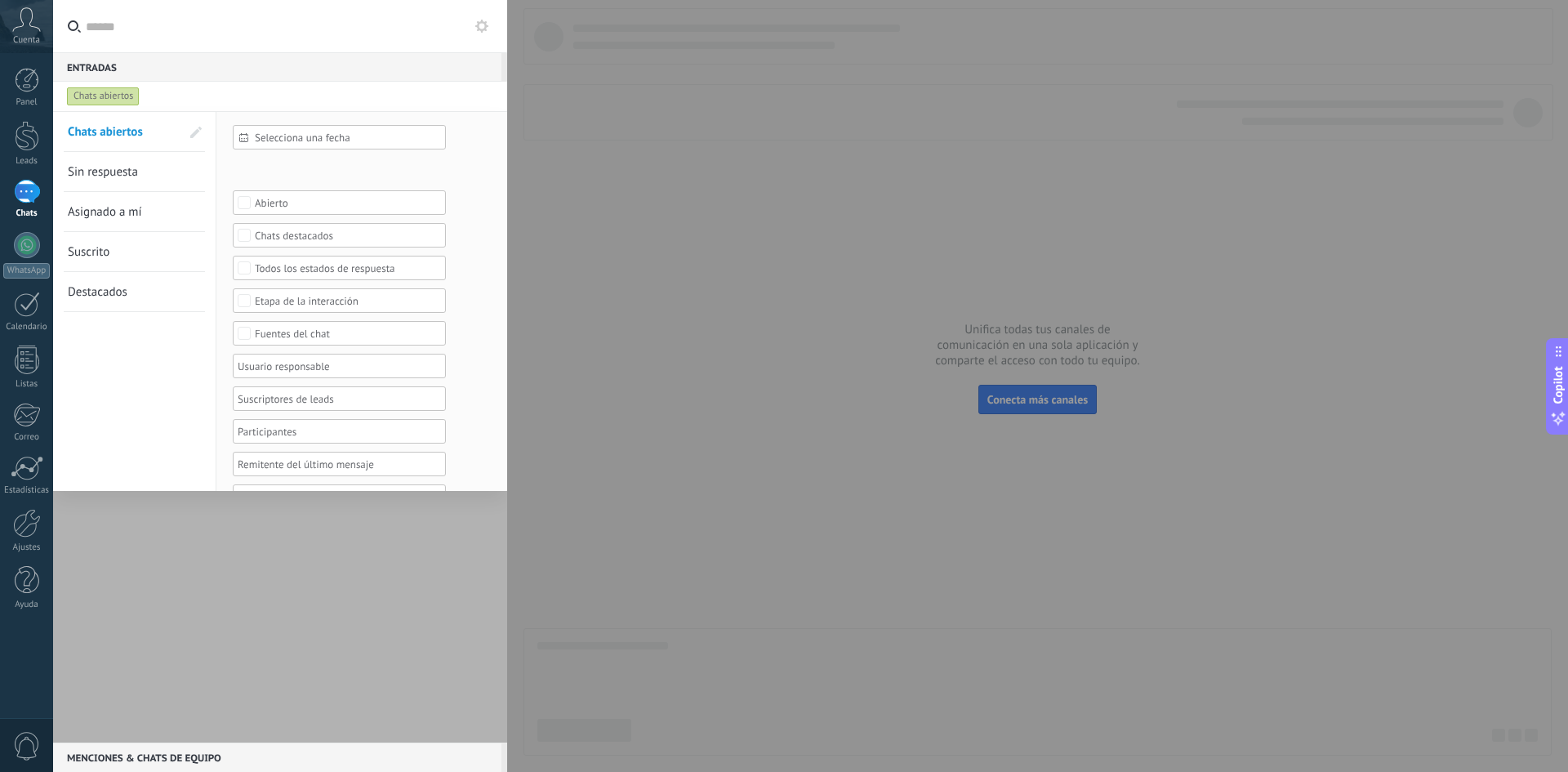
click at [127, 163] on link "Sin respuesta" at bounding box center [123, 171] width 113 height 39
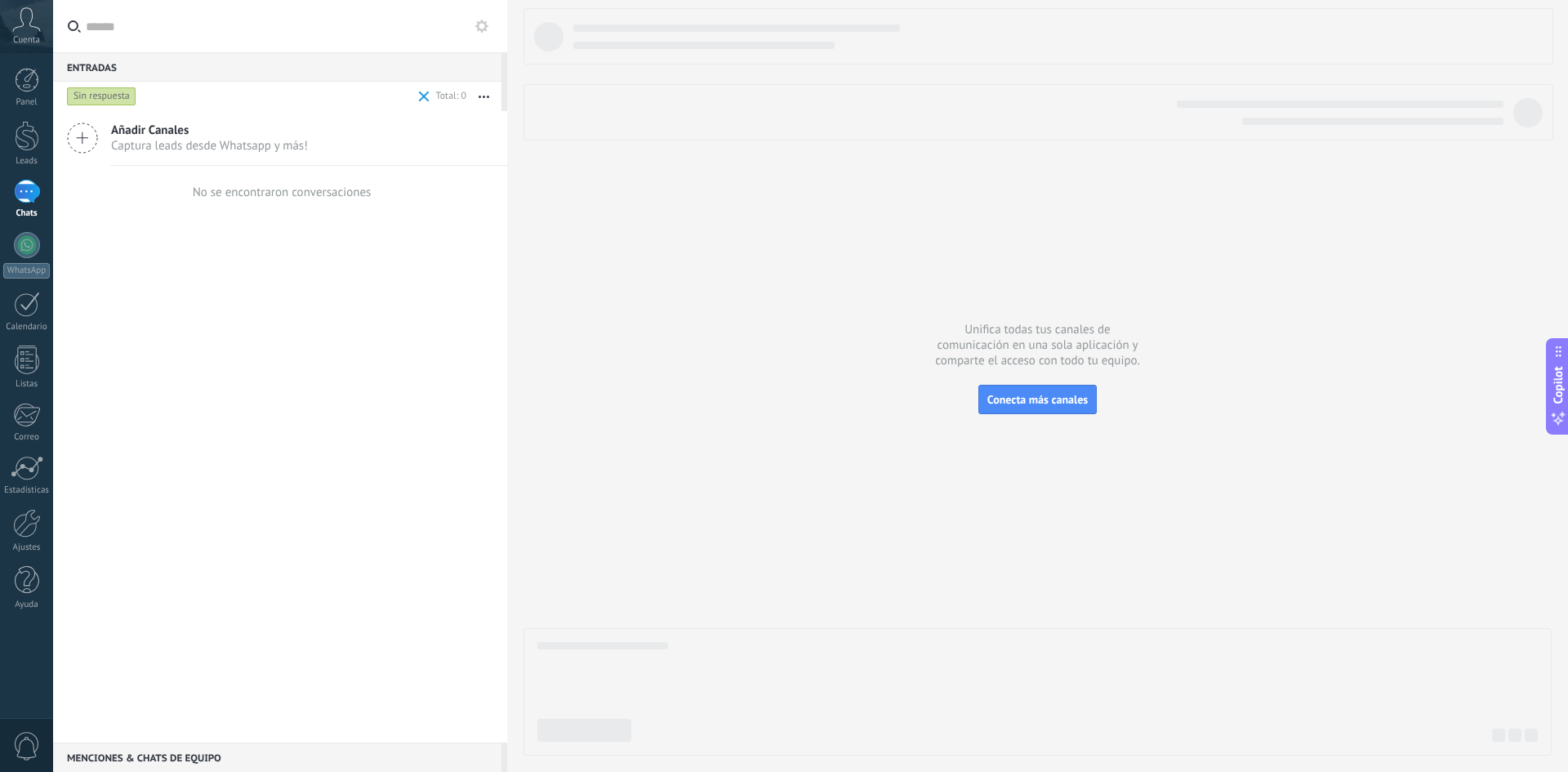
click at [8, 29] on div "Cuenta" at bounding box center [27, 27] width 53 height 53
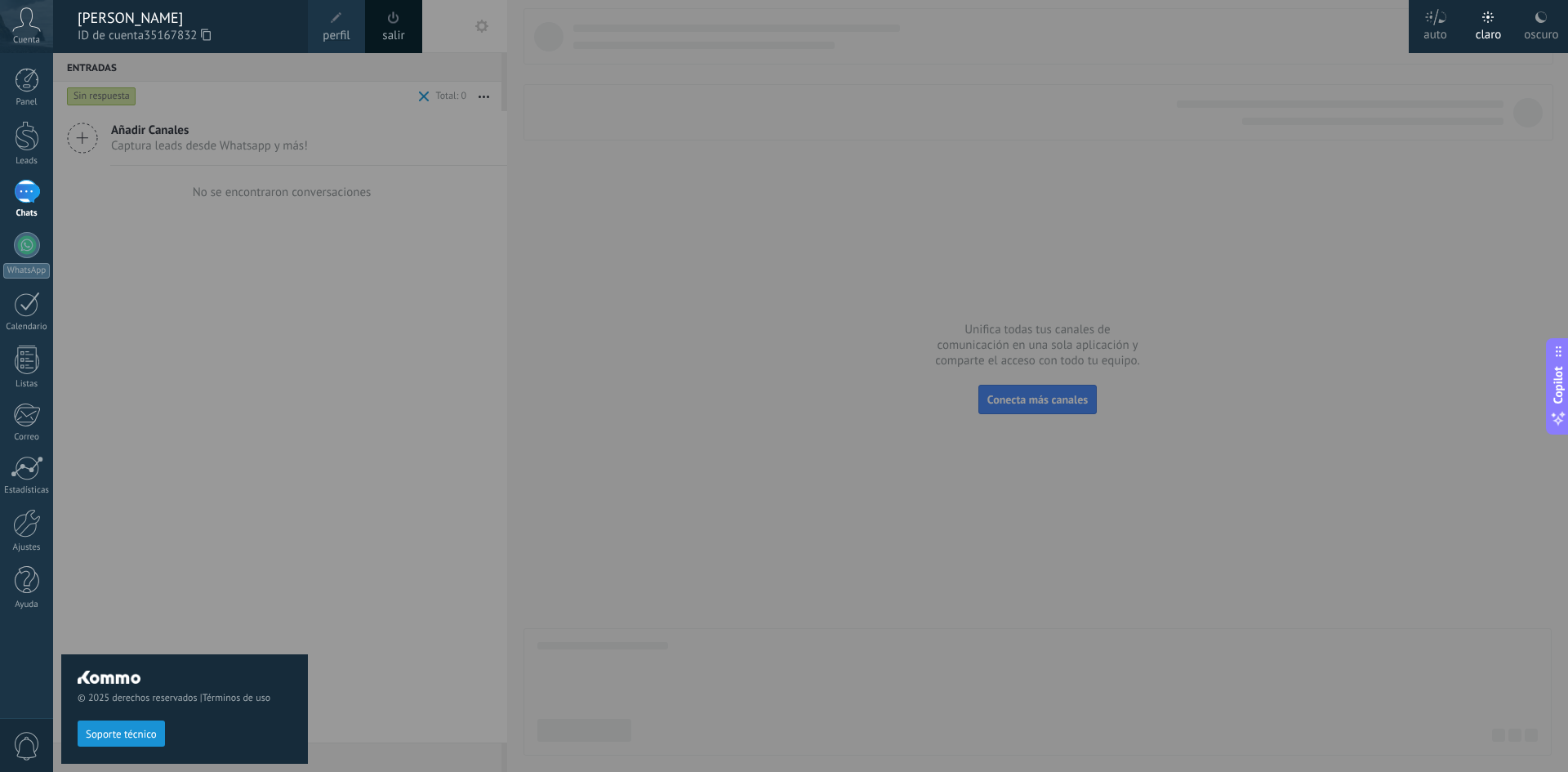
click at [326, 13] on link "perfil" at bounding box center [337, 27] width 57 height 53
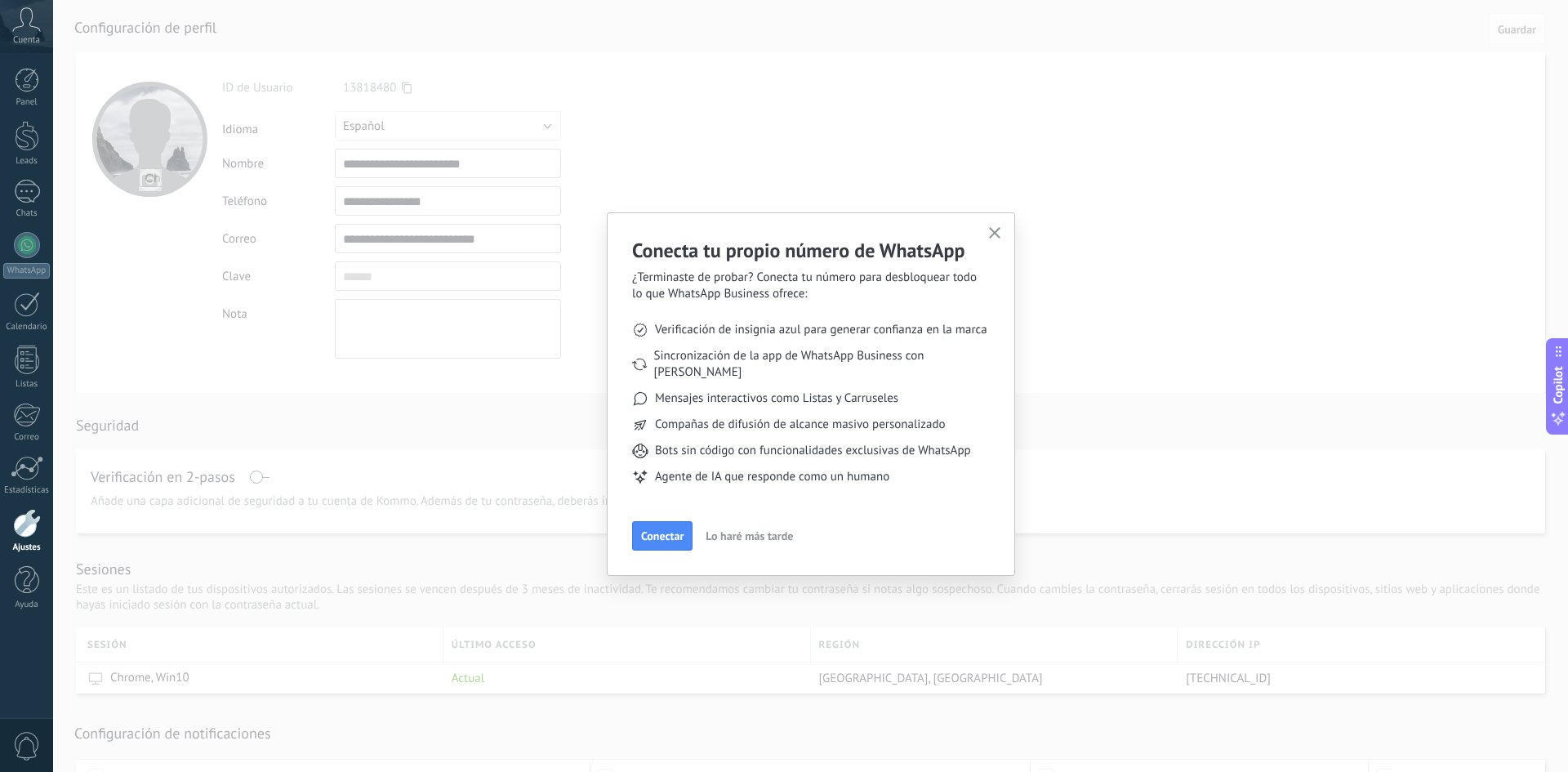
click at [991, 236] on icon "button" at bounding box center [994, 232] width 12 height 12
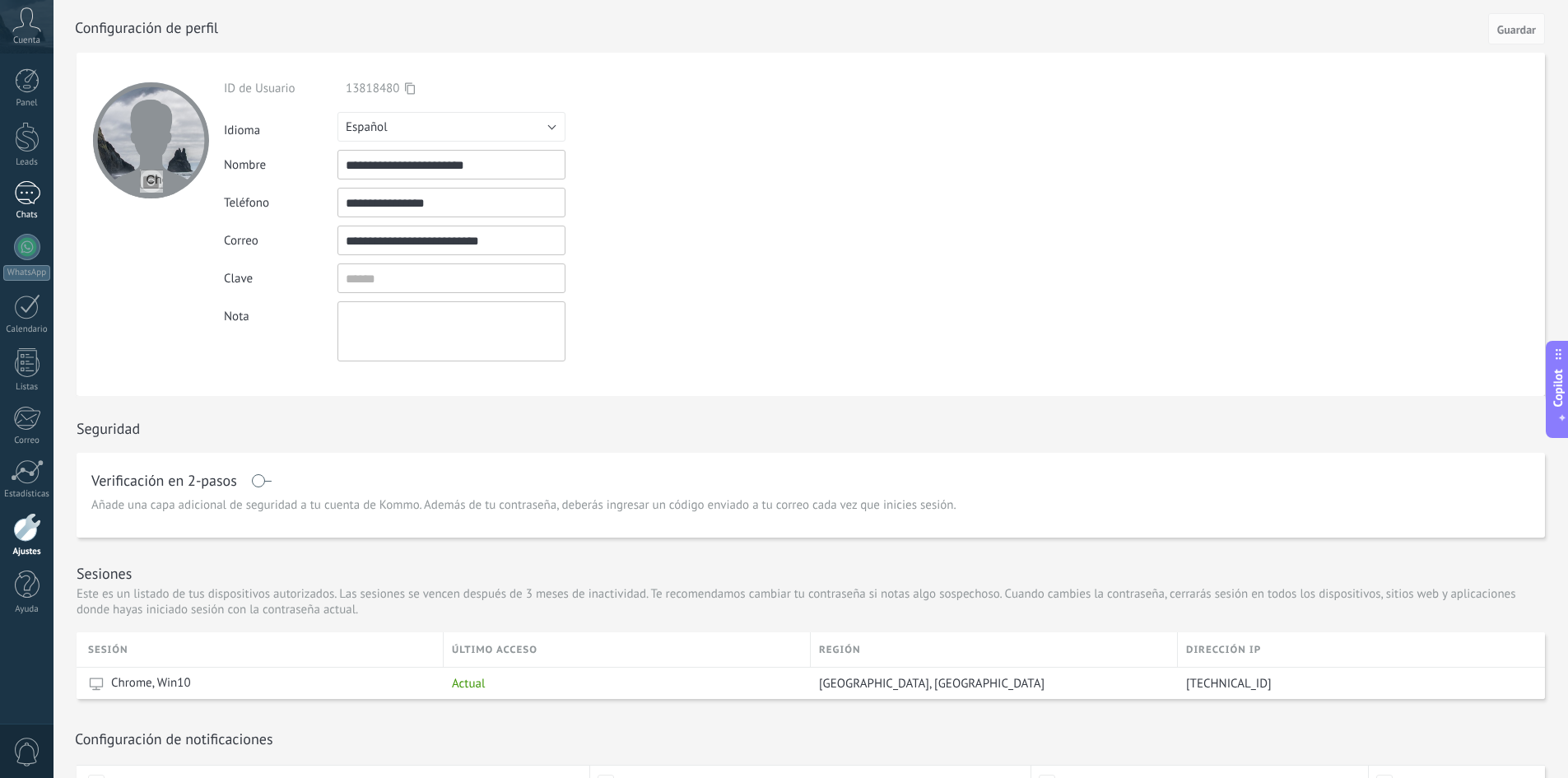
click at [24, 213] on div "Chats" at bounding box center [27, 215] width 48 height 11
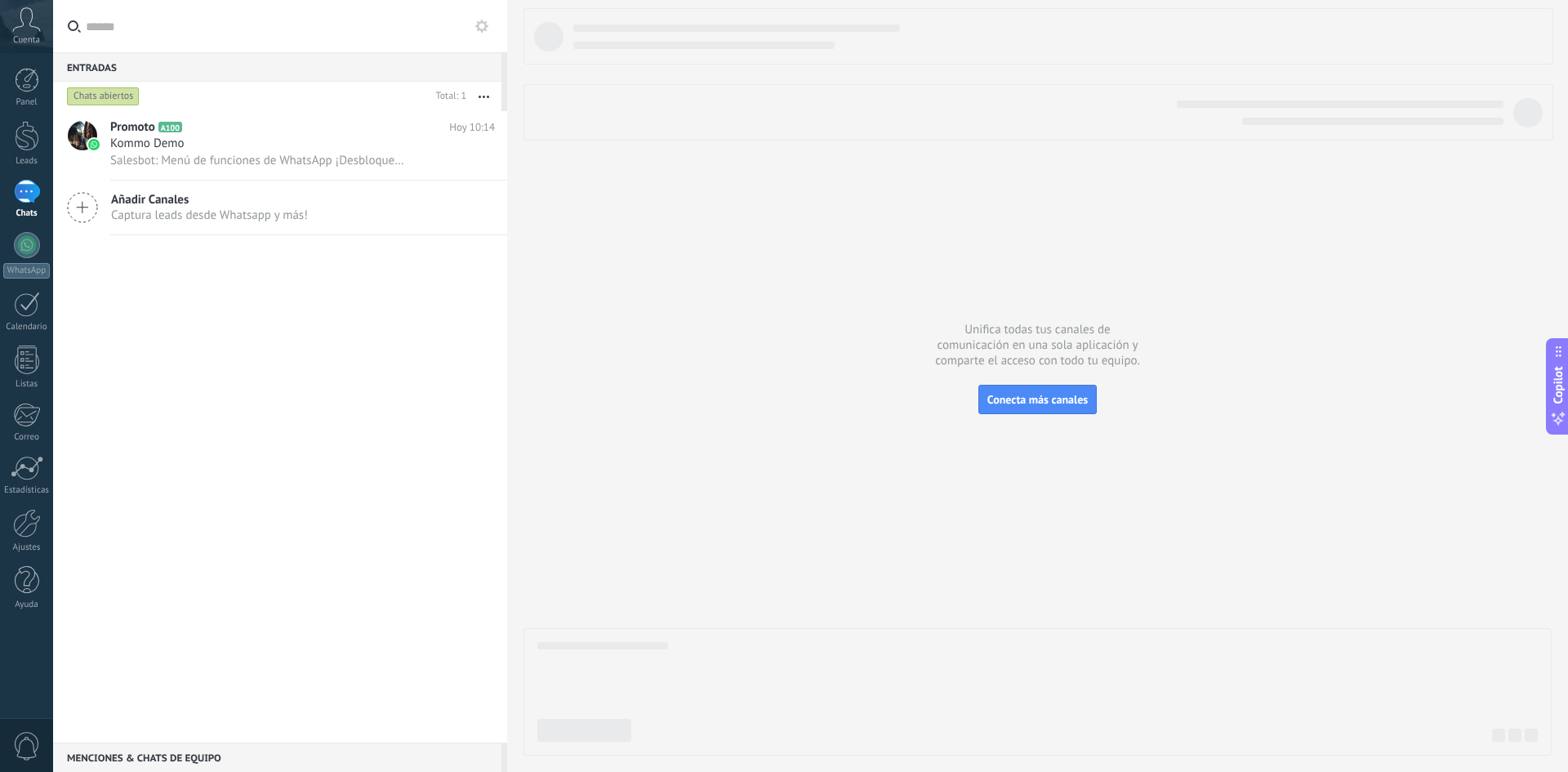
click at [27, 42] on span "Cuenta" at bounding box center [27, 40] width 27 height 10
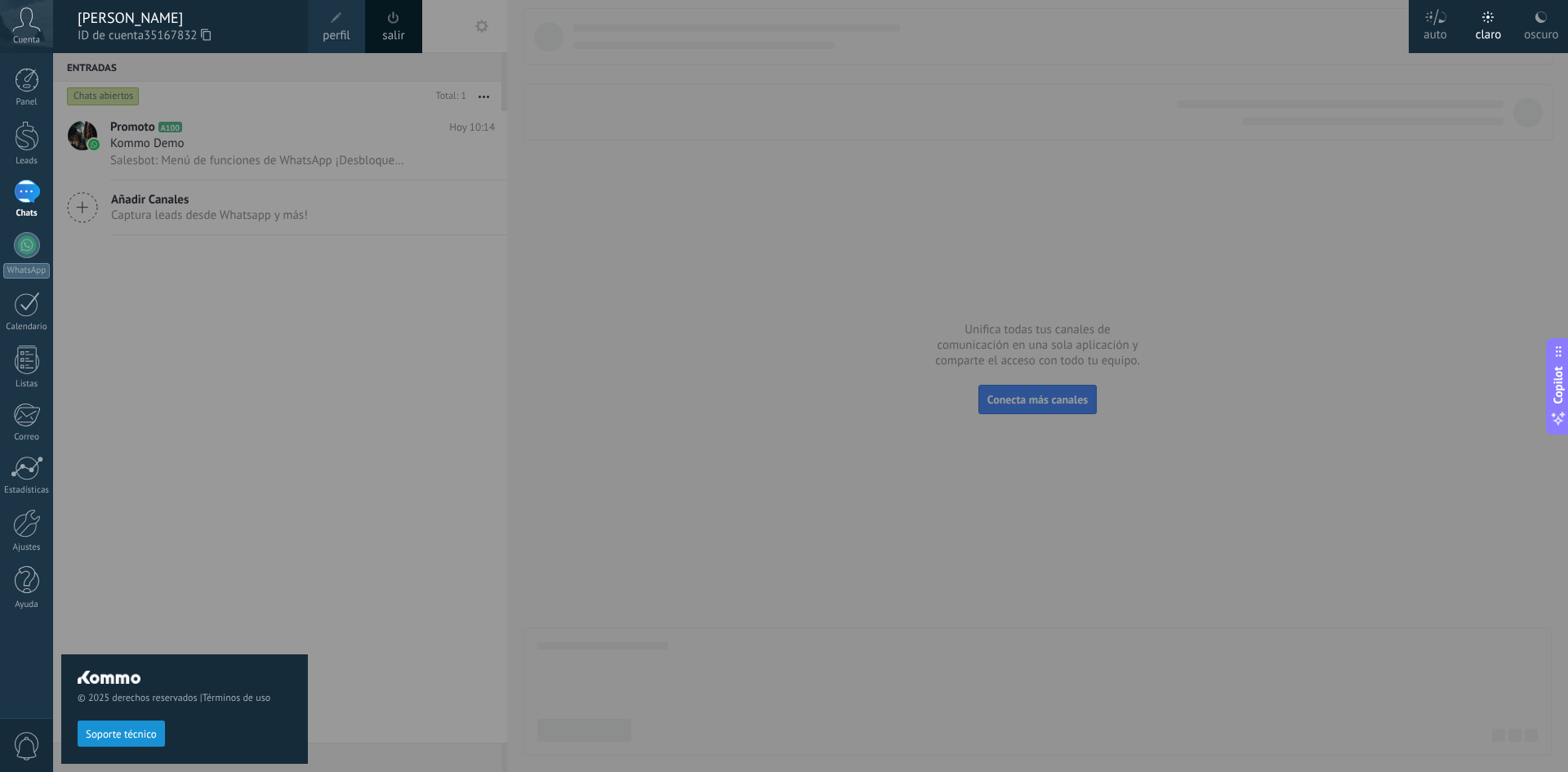
click at [332, 27] on span "perfil" at bounding box center [336, 35] width 27 height 18
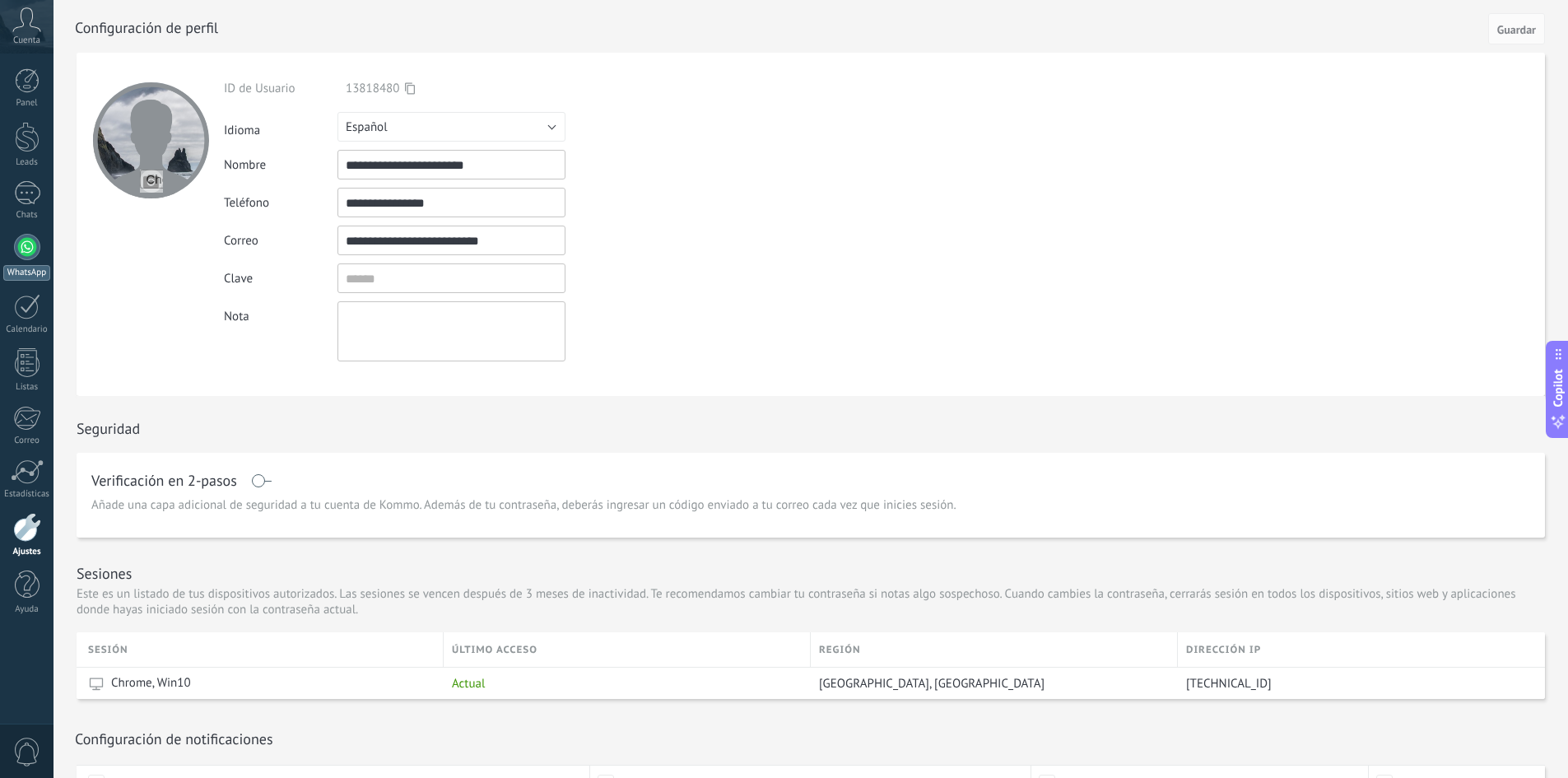
click at [15, 247] on div at bounding box center [28, 248] width 27 height 27
